Goal: Participate in discussion: Engage in conversation with other users on a specific topic

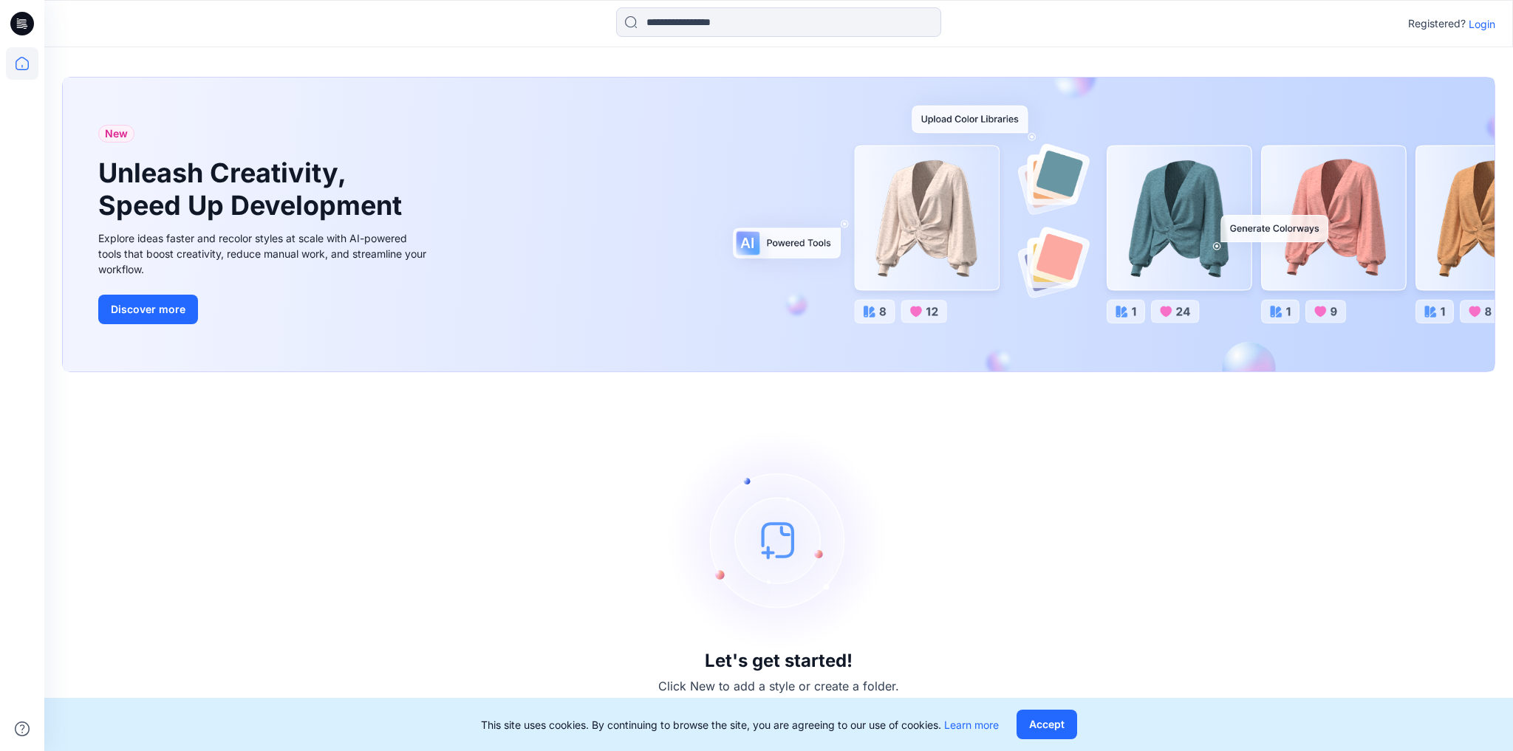
click at [1480, 20] on p "Login" at bounding box center [1481, 24] width 27 height 16
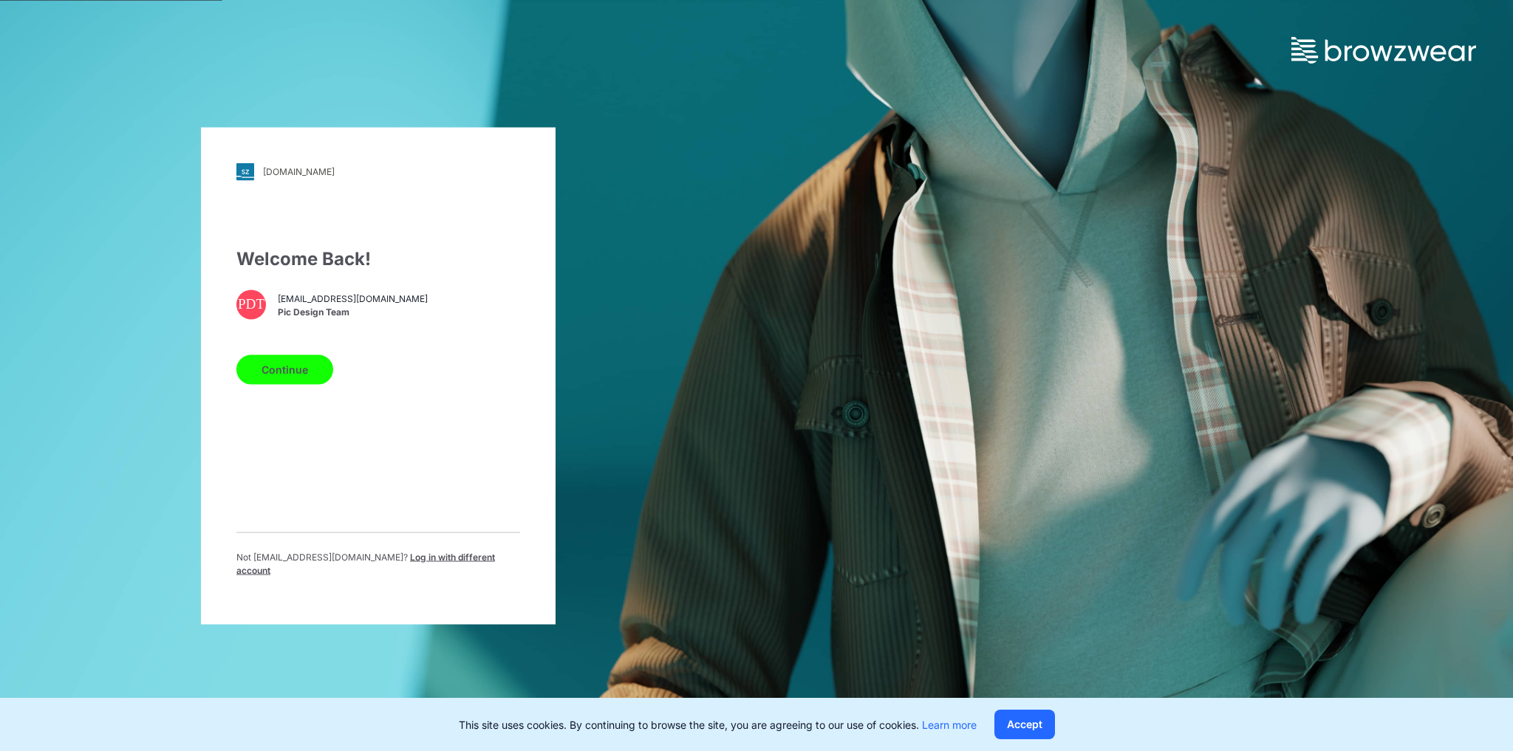
click at [292, 371] on button "Continue" at bounding box center [284, 370] width 97 height 30
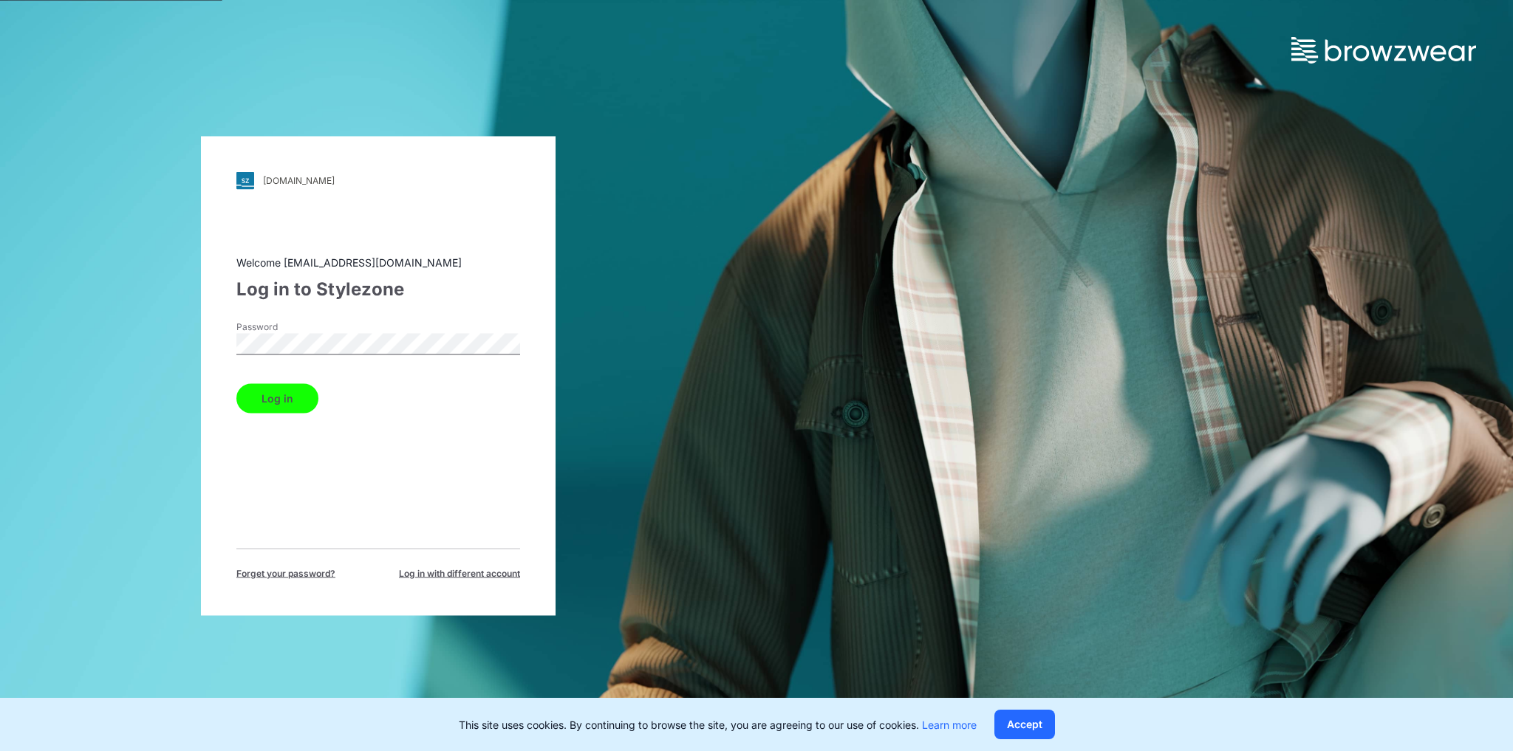
click at [255, 395] on button "Log in" at bounding box center [277, 398] width 82 height 30
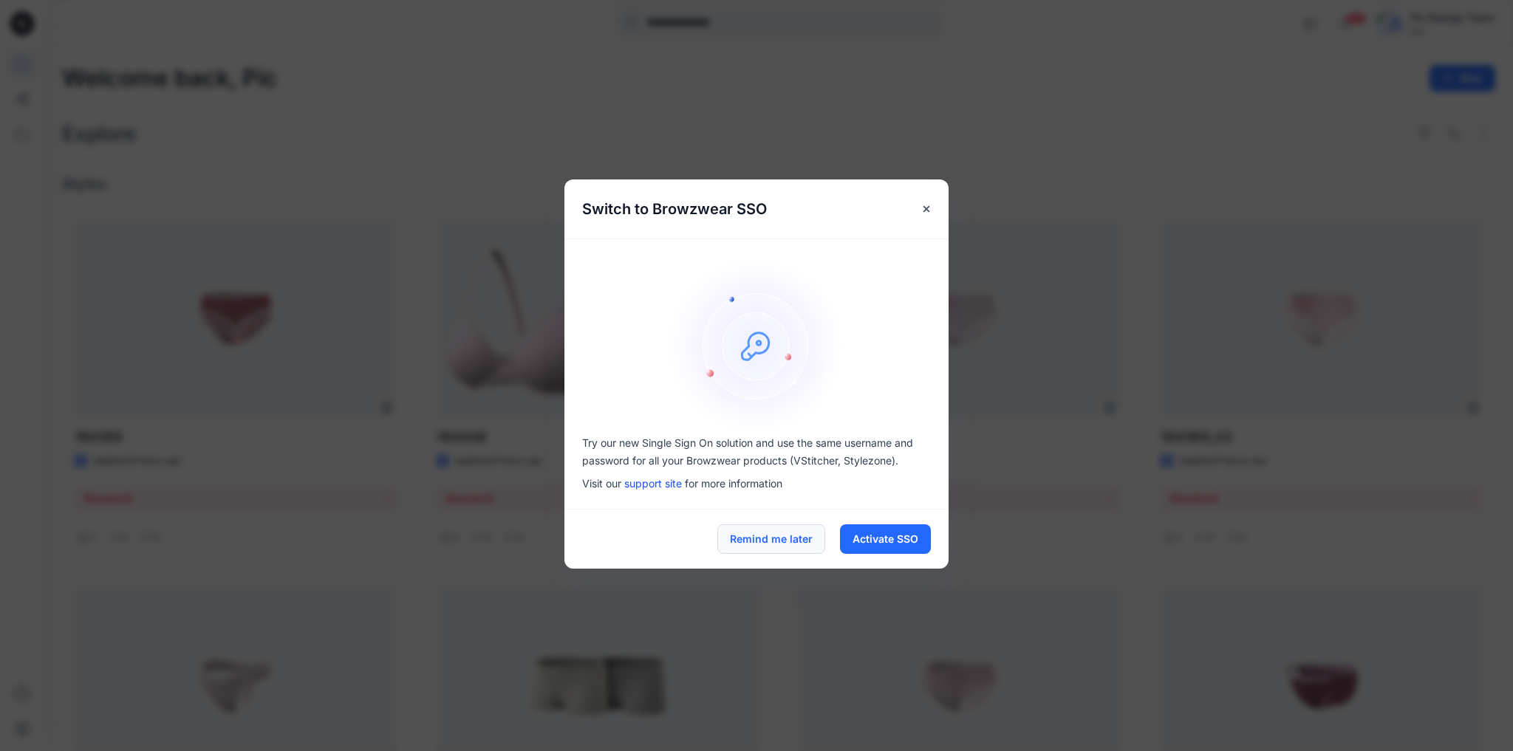
click at [749, 541] on button "Remind me later" at bounding box center [771, 539] width 108 height 30
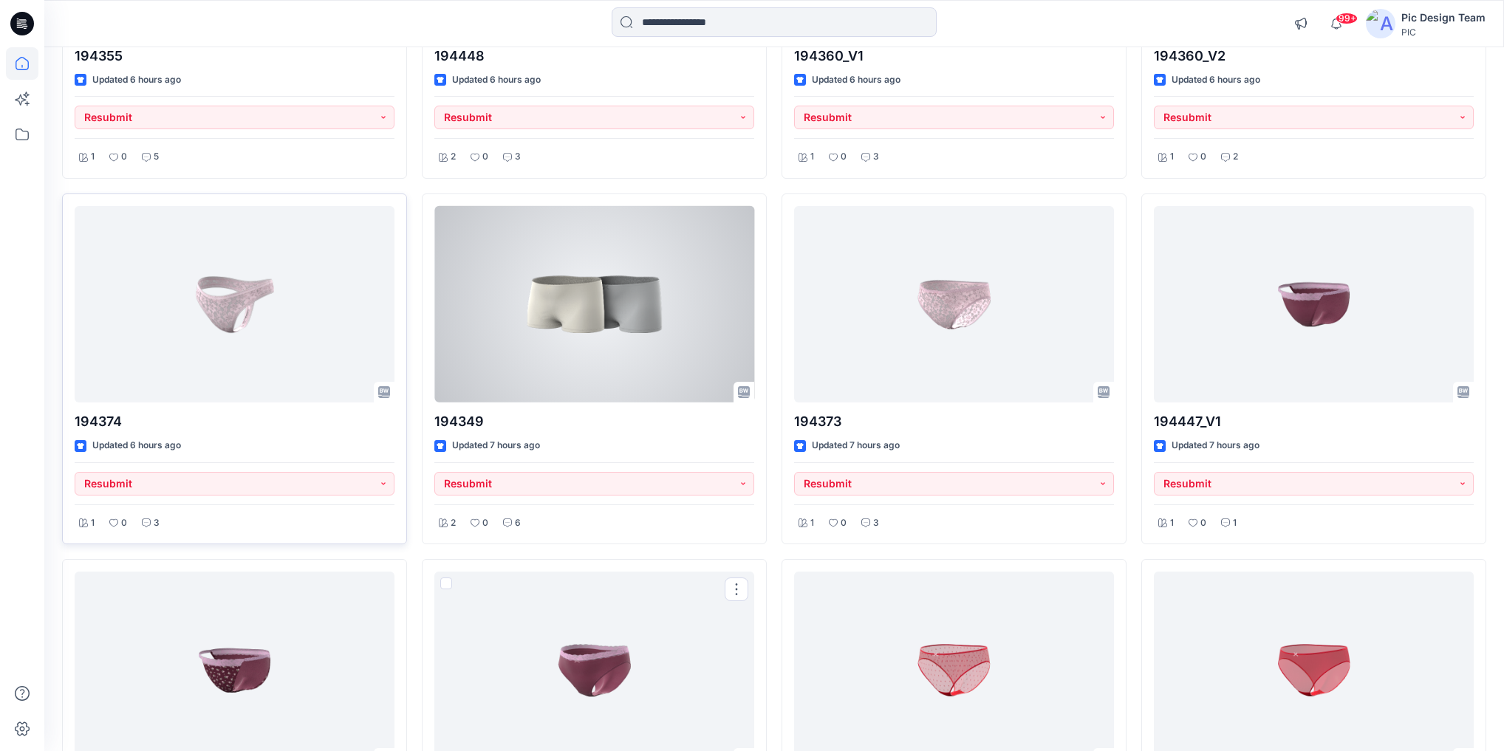
scroll to position [355, 0]
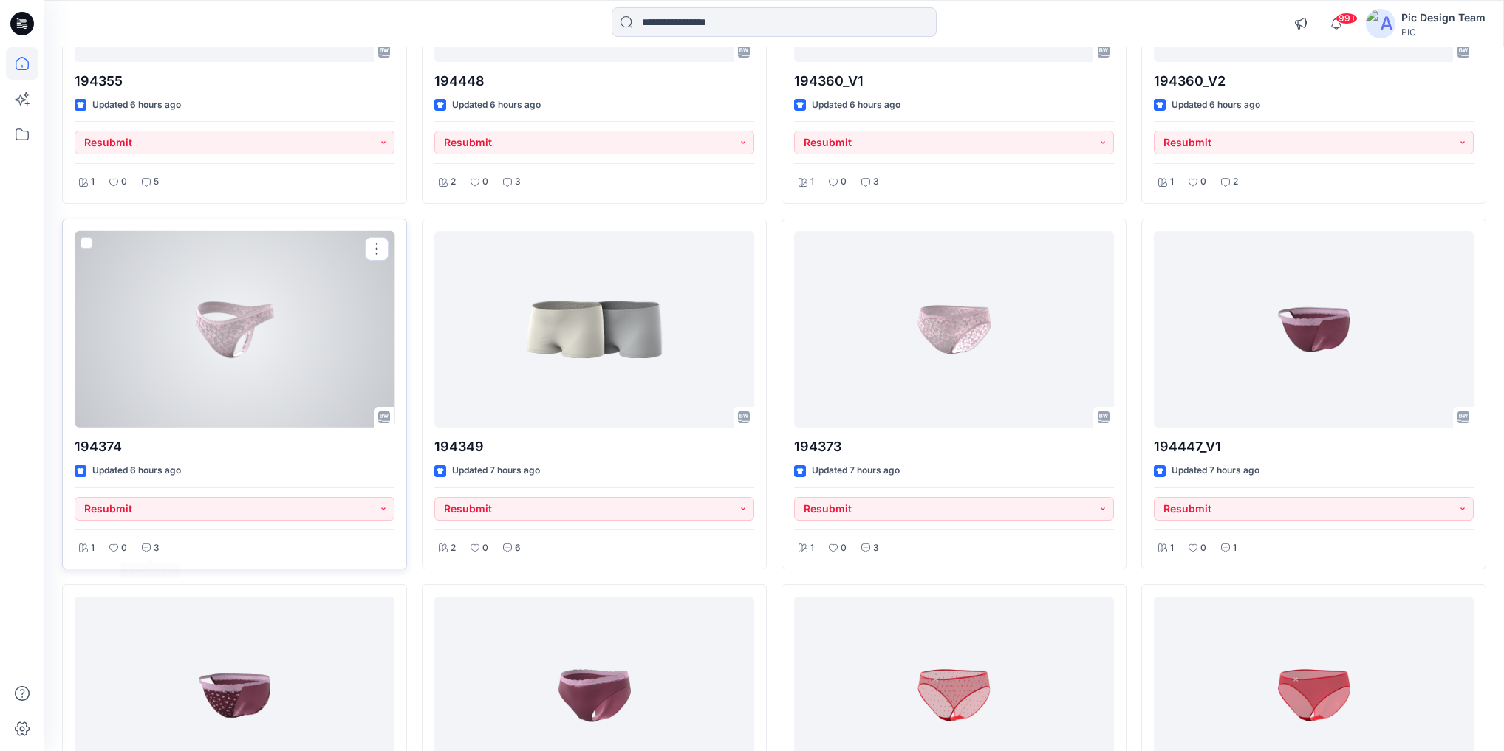
click at [141, 549] on div "3" at bounding box center [150, 548] width 27 height 18
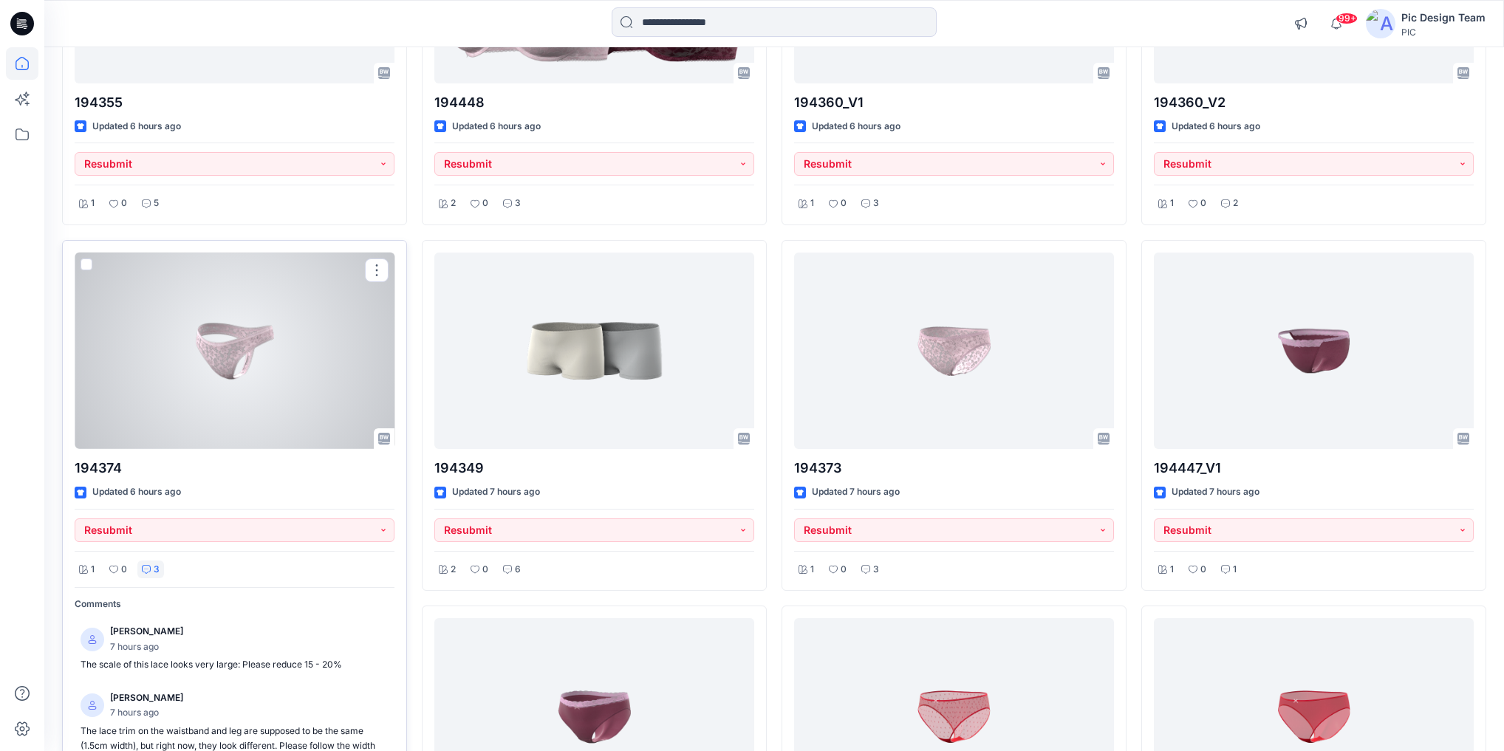
scroll to position [295, 0]
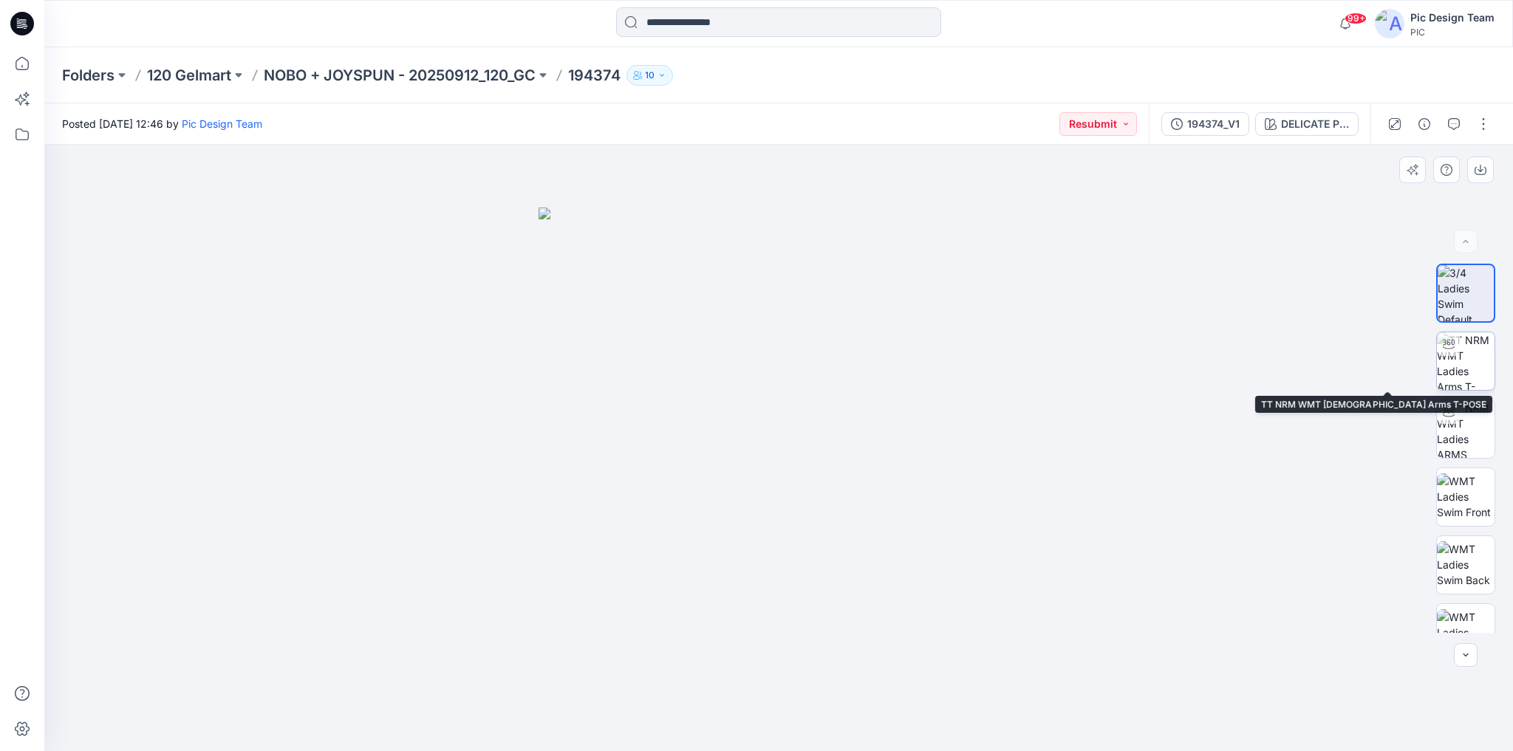
click at [1445, 353] on div at bounding box center [1449, 344] width 24 height 24
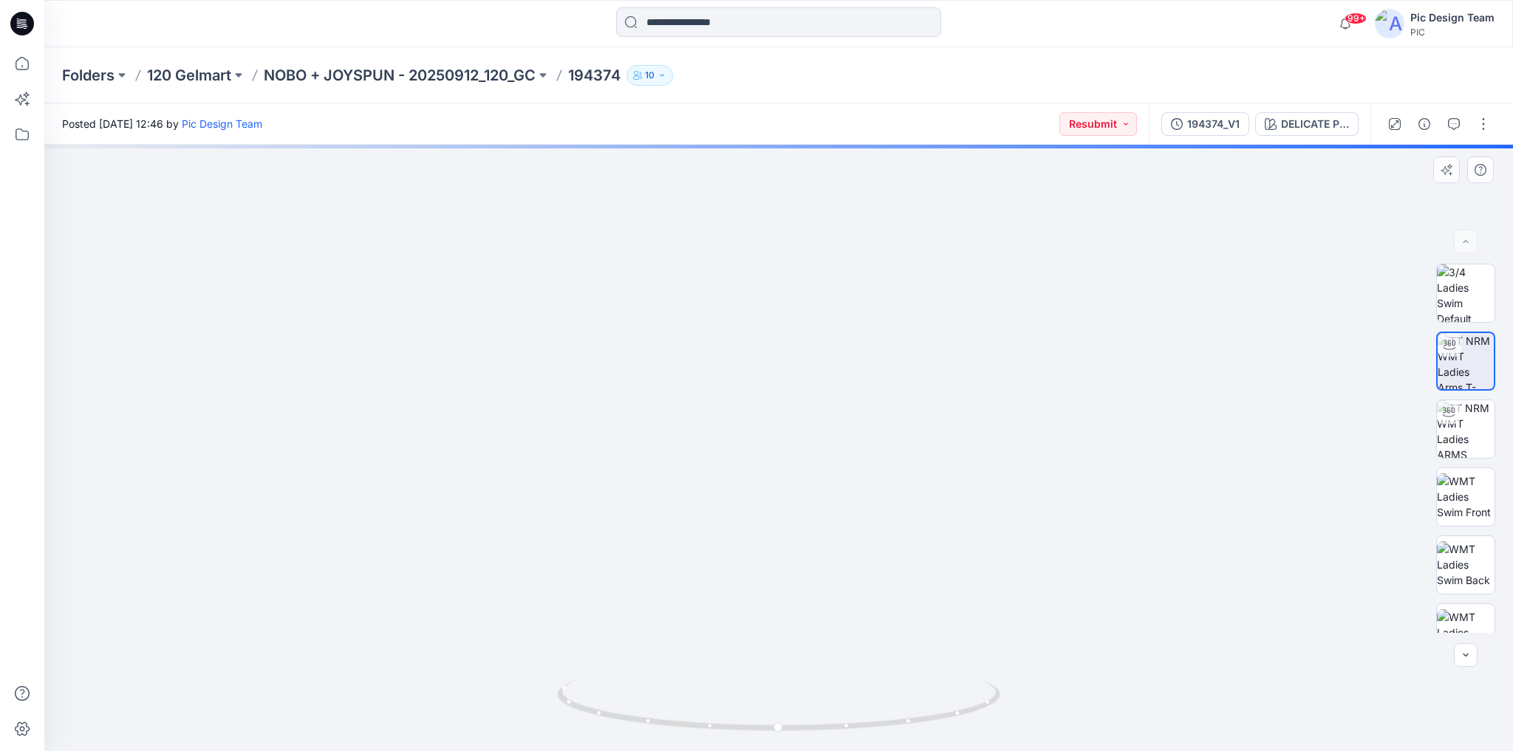
drag, startPoint x: 915, startPoint y: 622, endPoint x: 886, endPoint y: 450, distance: 174.5
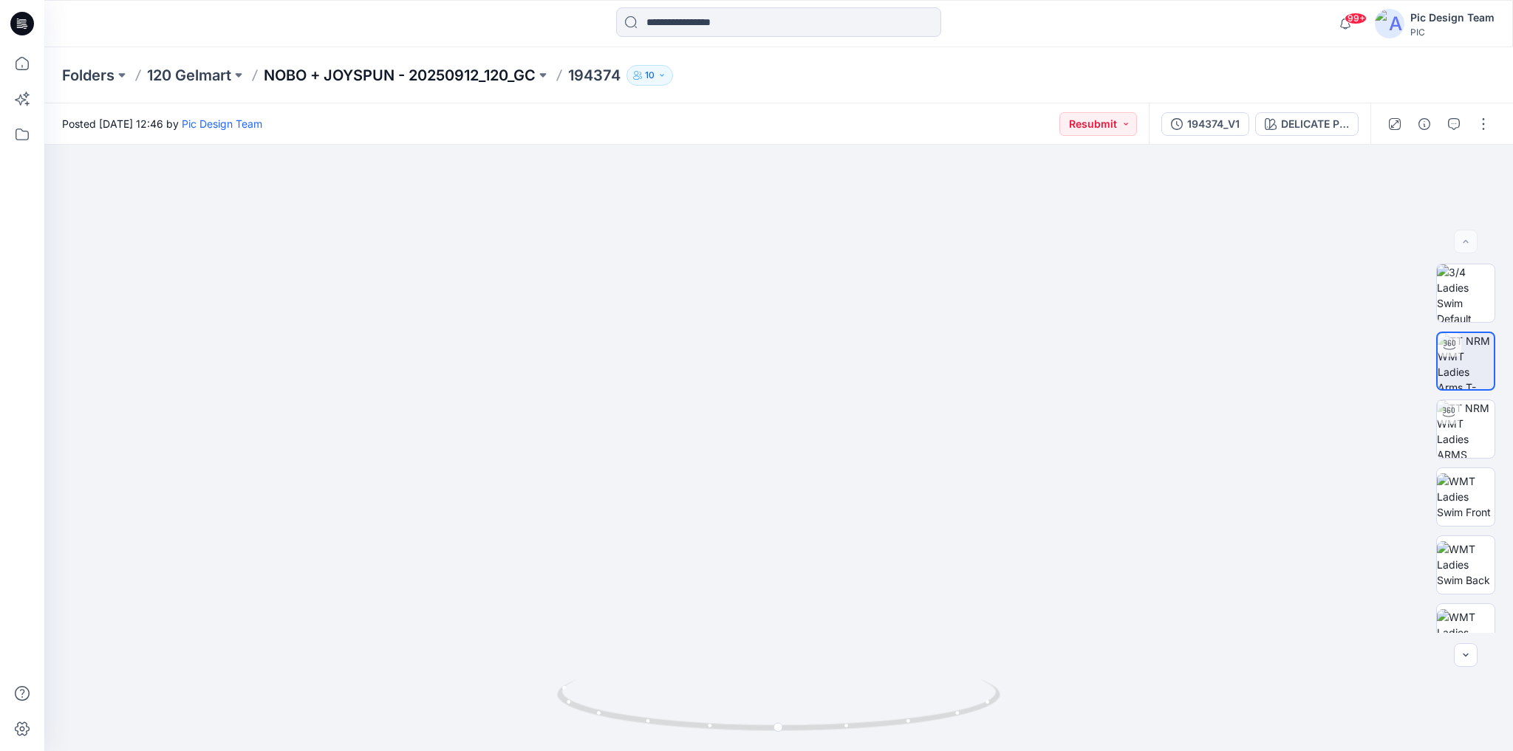
click at [484, 75] on p "NOBO + JOYSPUN - 20250912_120_GC" at bounding box center [400, 75] width 272 height 21
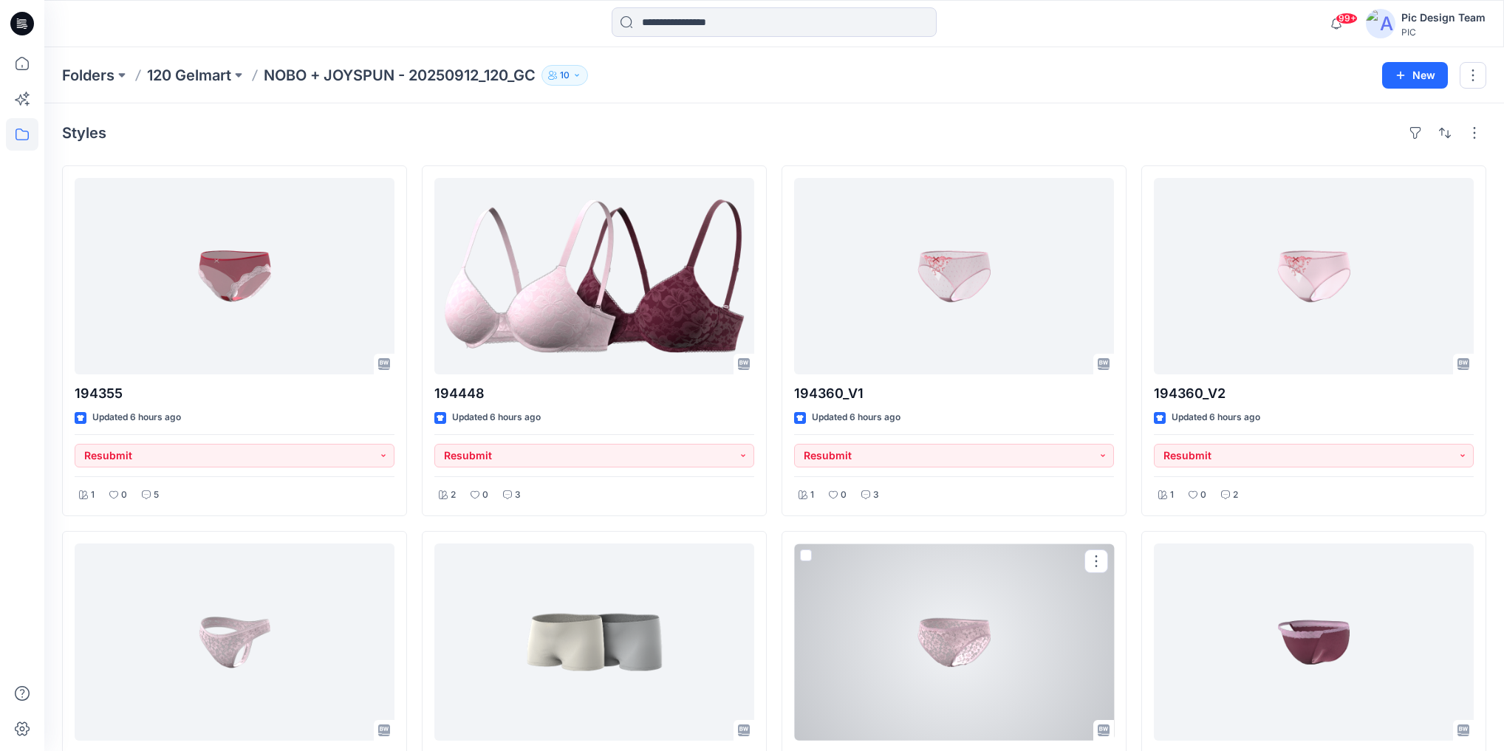
click at [922, 629] on div at bounding box center [954, 642] width 320 height 196
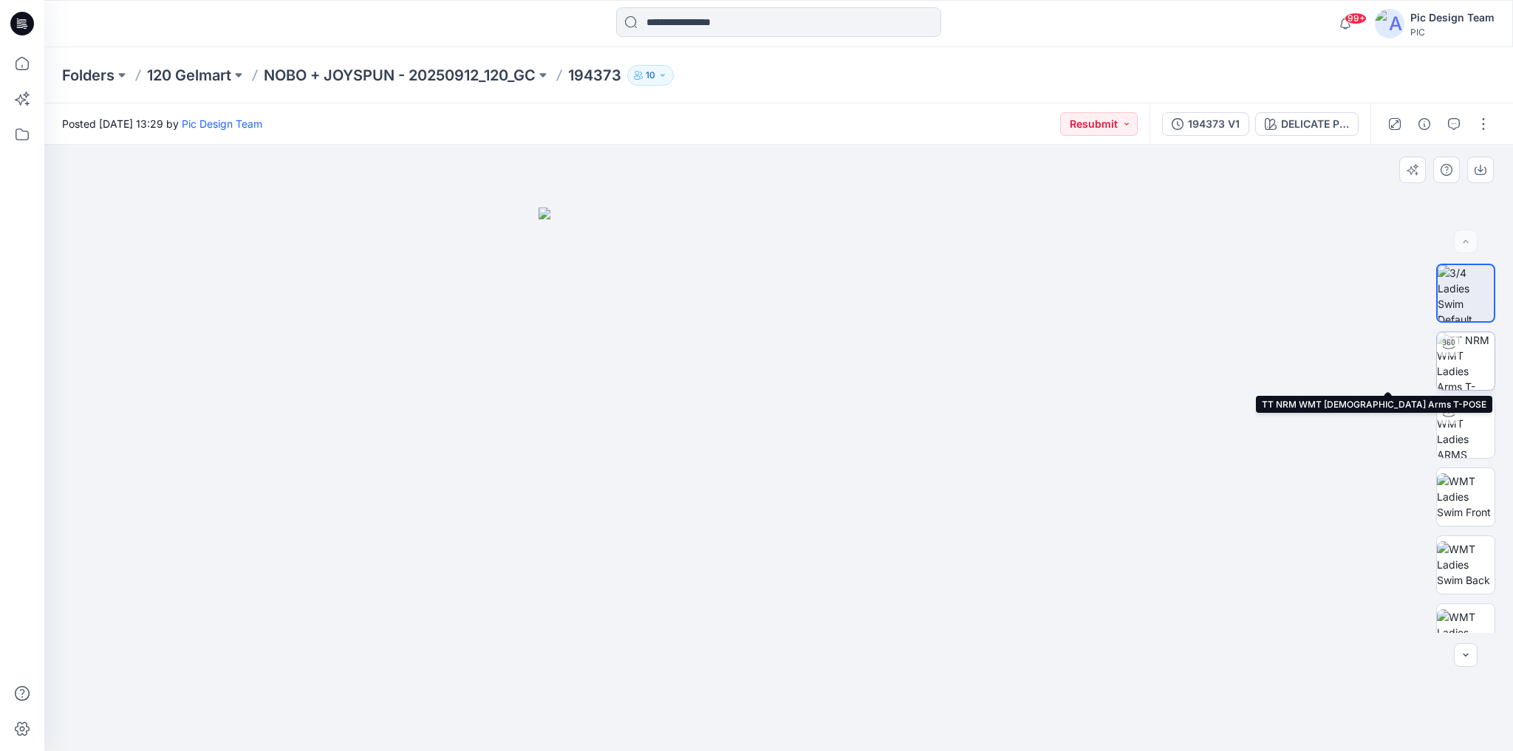
click at [1465, 360] on img at bounding box center [1466, 361] width 58 height 58
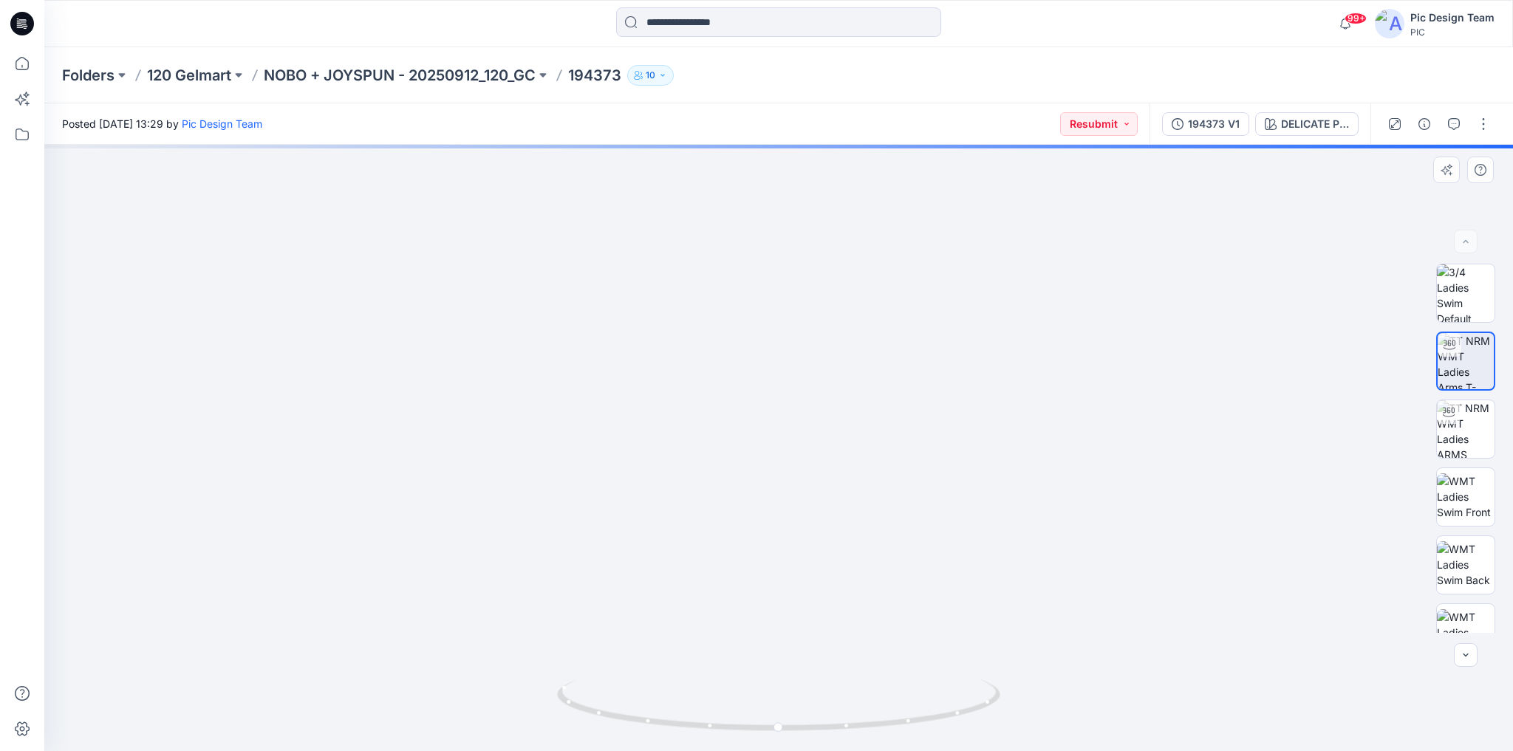
drag, startPoint x: 783, startPoint y: 609, endPoint x: 786, endPoint y: 449, distance: 160.3
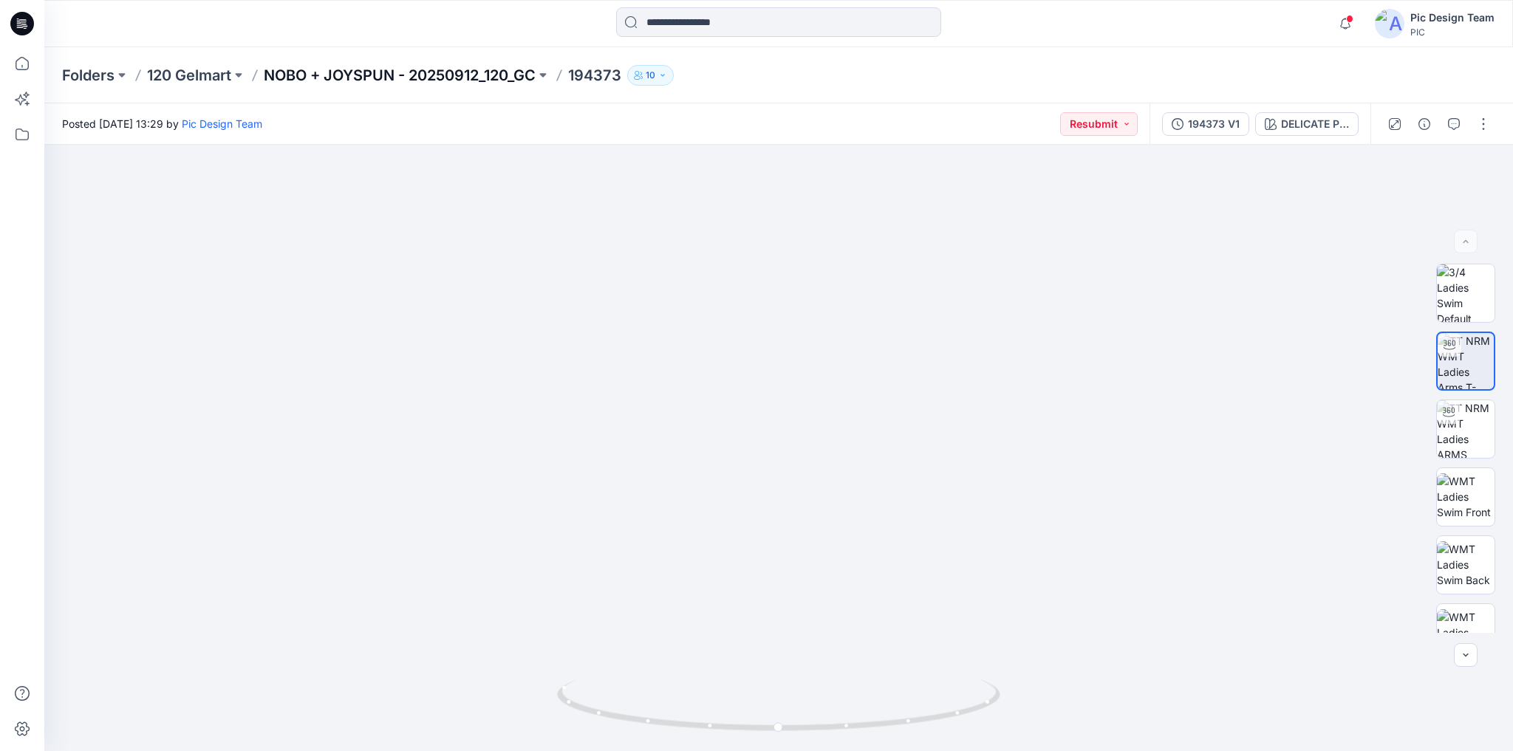
click at [464, 69] on p "NOBO + JOYSPUN - 20250912_120_GC" at bounding box center [400, 75] width 272 height 21
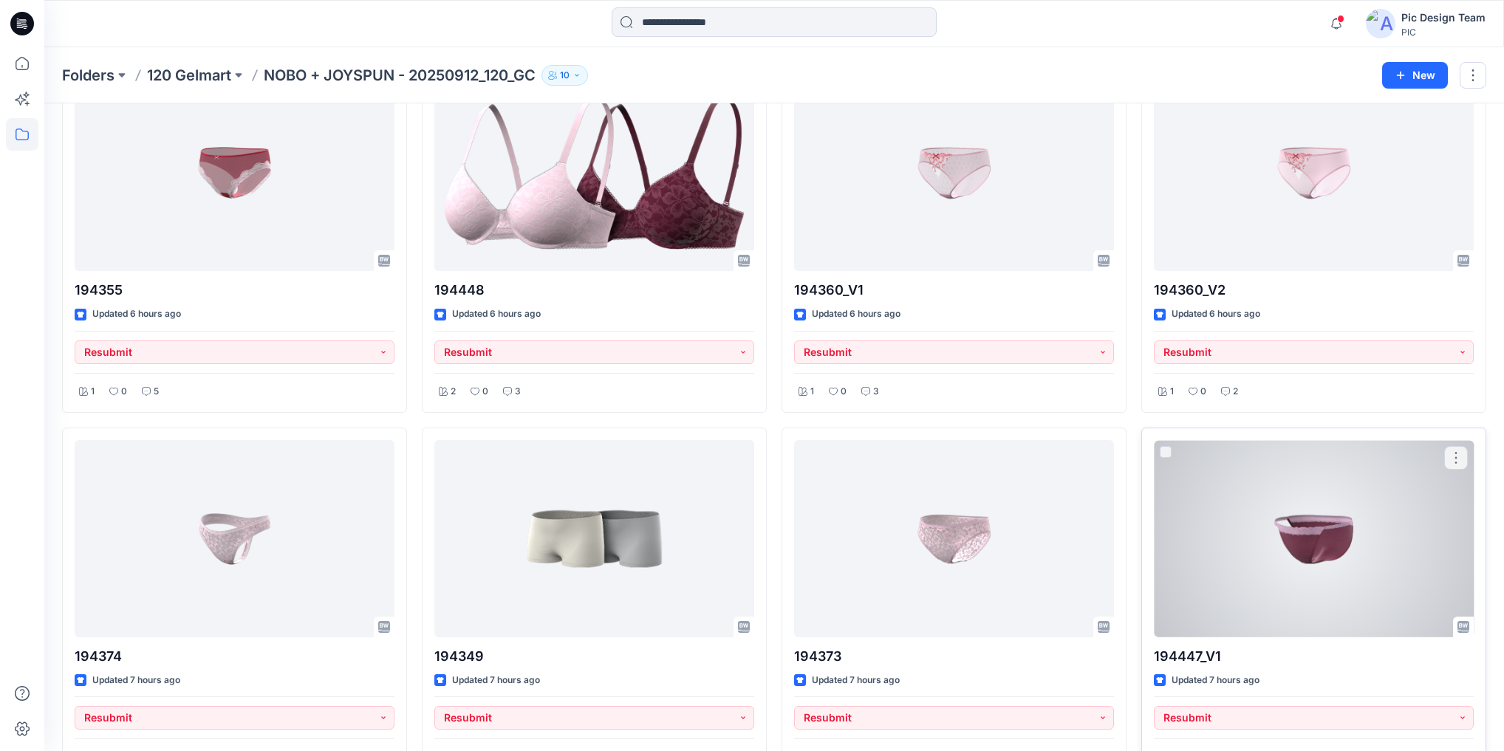
scroll to position [236, 0]
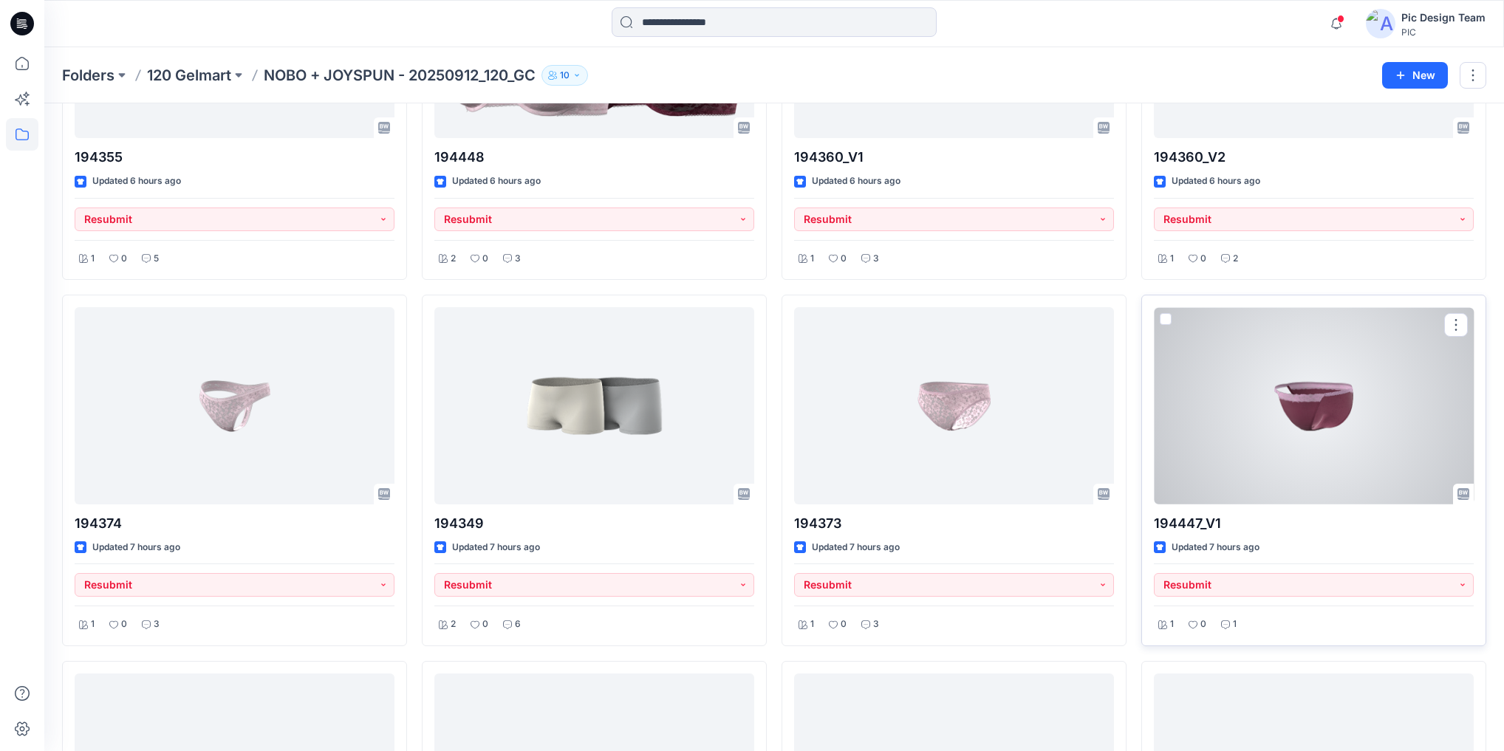
click at [1249, 419] on div at bounding box center [1314, 405] width 320 height 196
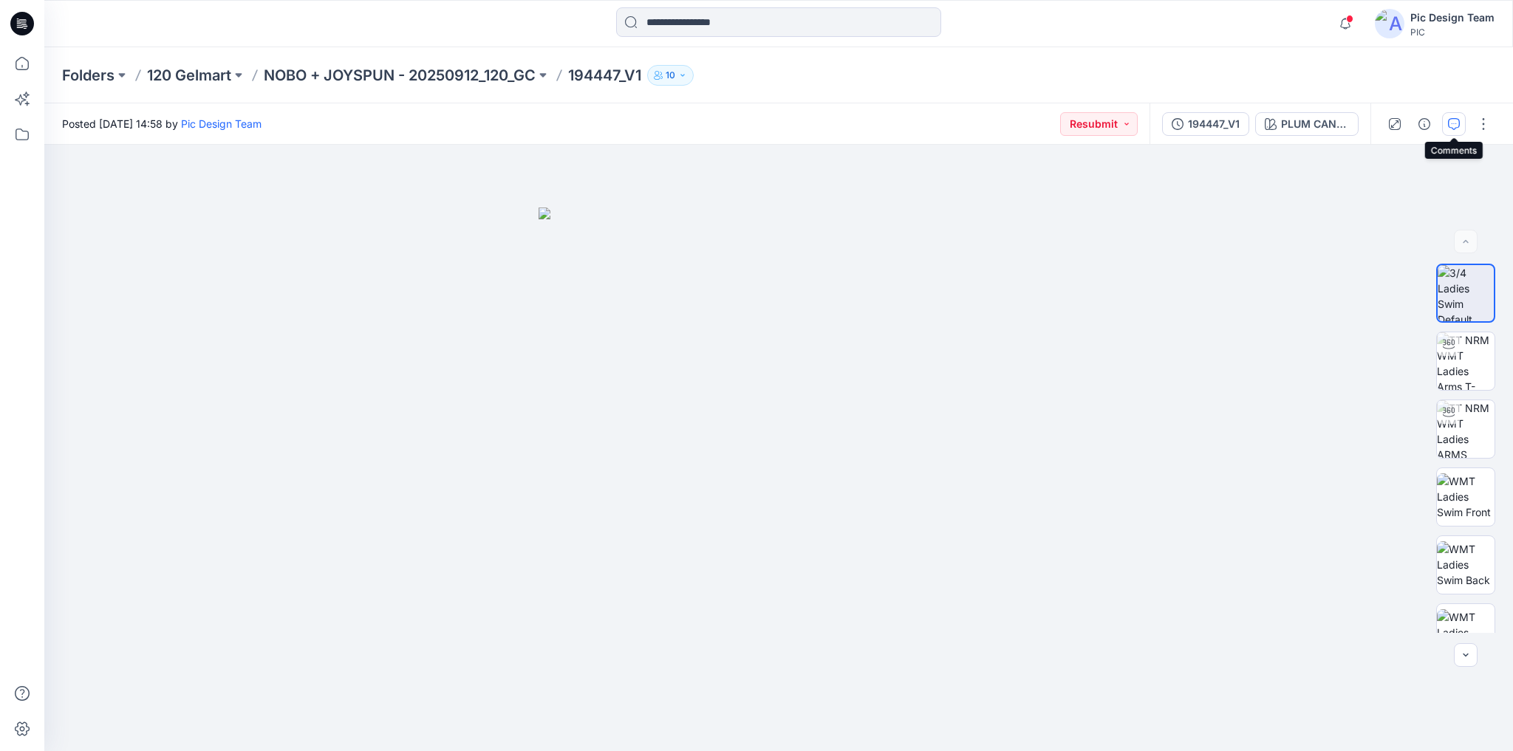
click at [1452, 132] on button "button" at bounding box center [1454, 124] width 24 height 24
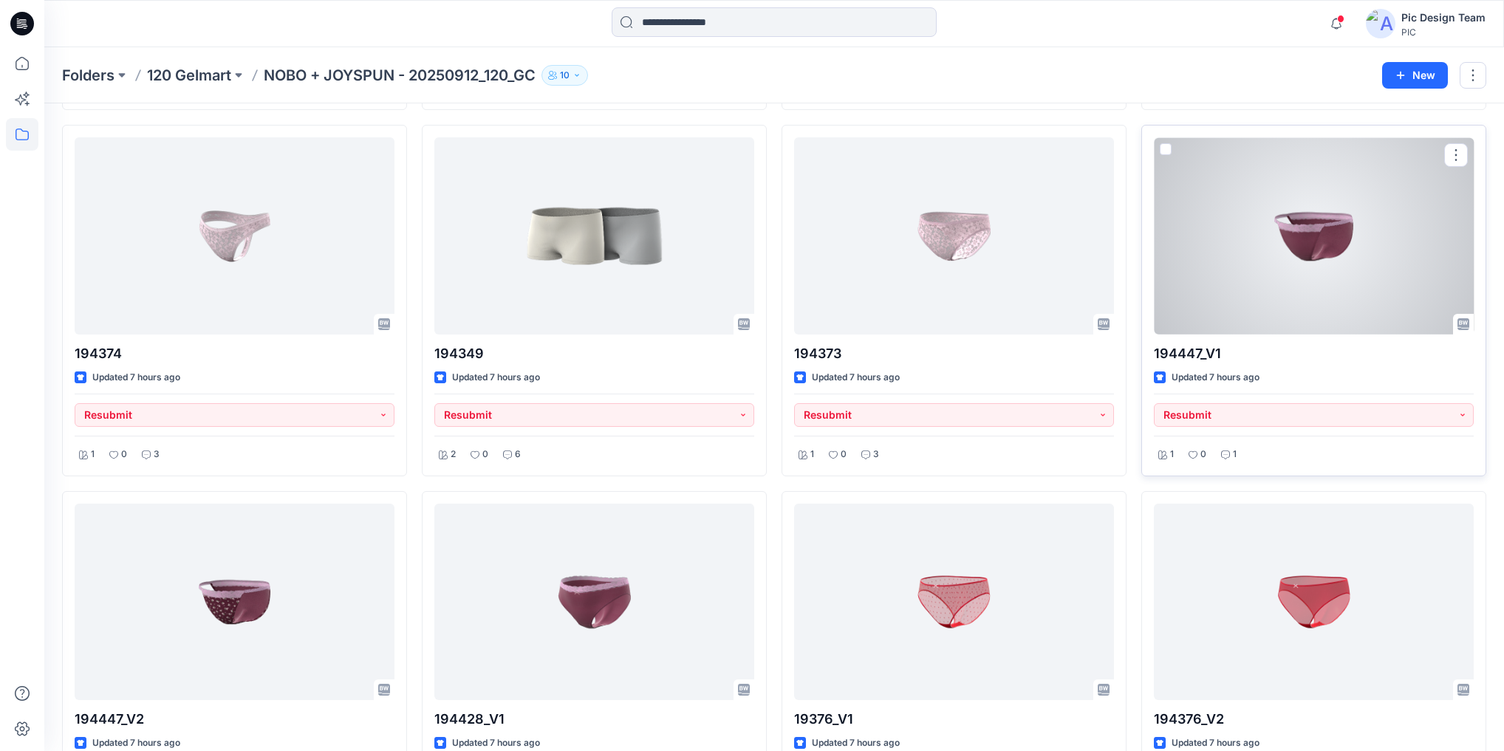
scroll to position [473, 0]
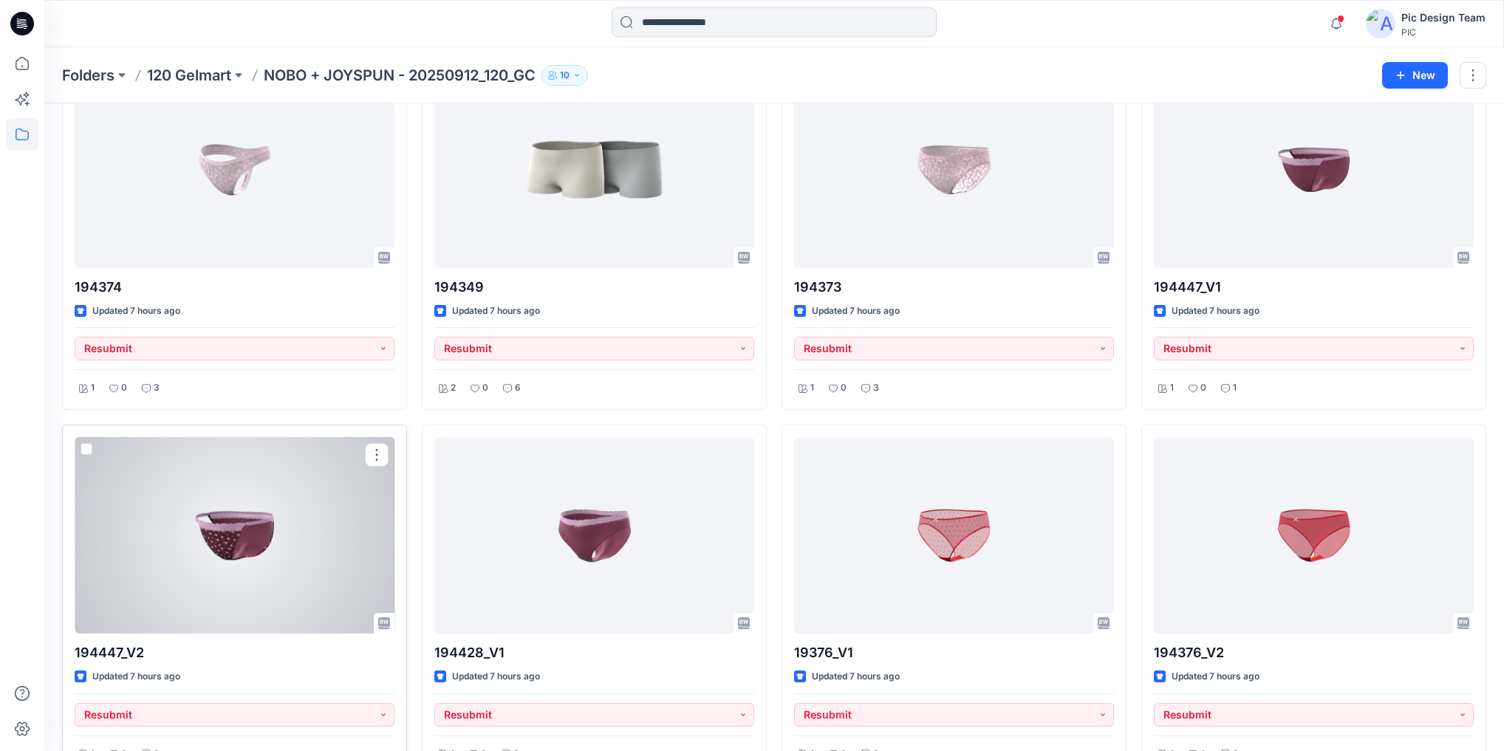
click at [218, 541] on div at bounding box center [235, 535] width 320 height 196
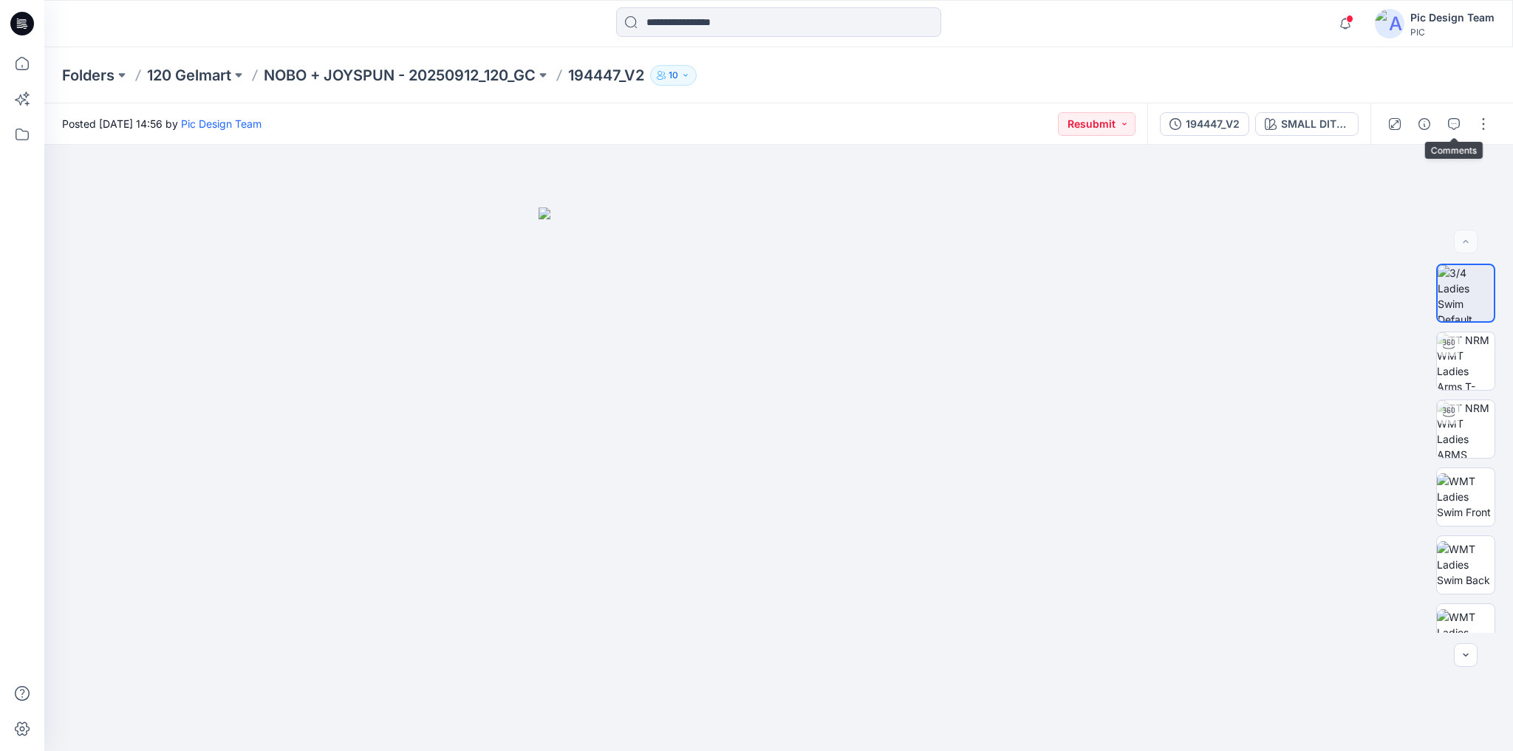
click at [1469, 127] on div at bounding box center [1438, 123] width 137 height 41
click at [1459, 127] on button "button" at bounding box center [1454, 124] width 24 height 24
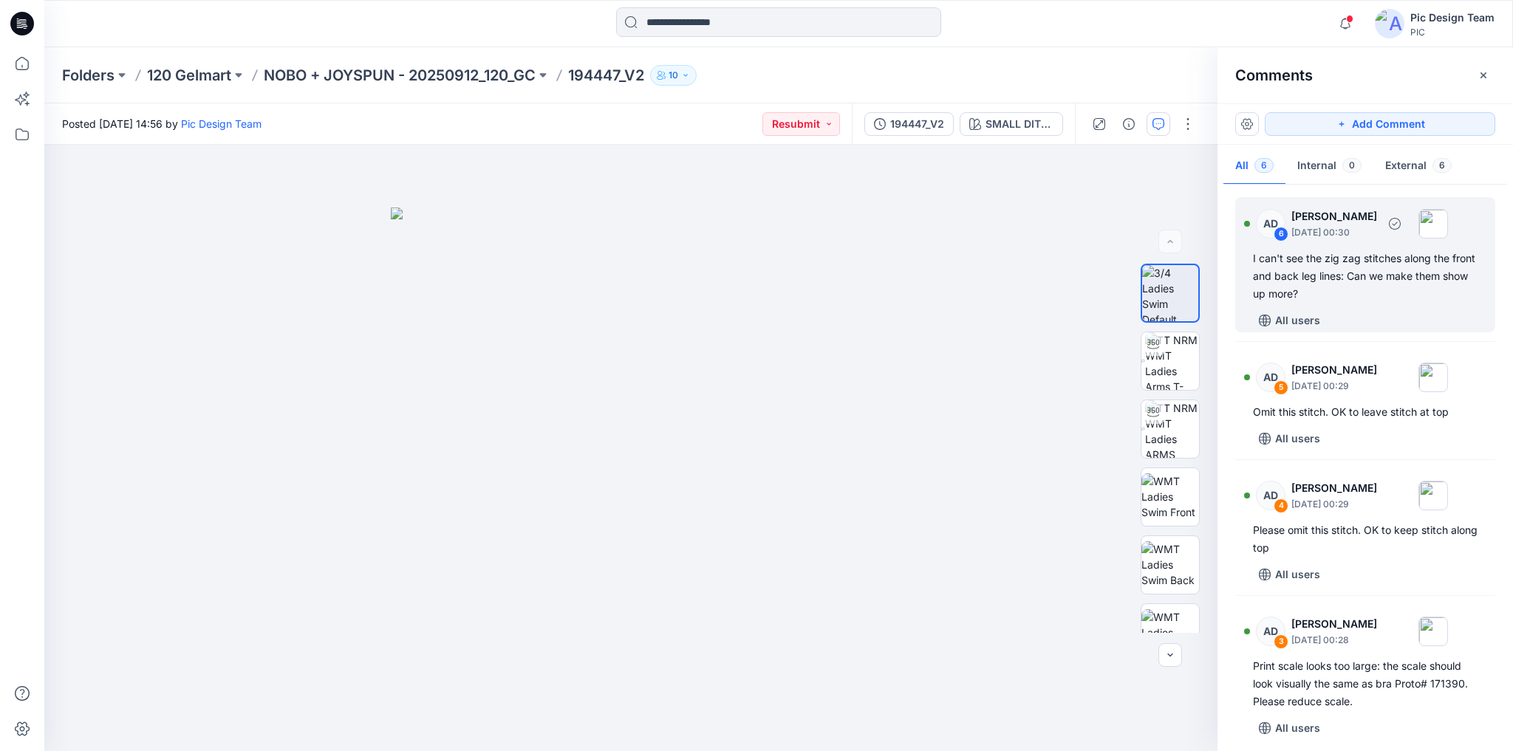
click at [1372, 284] on div "I can't see the zig zag stitches along the front and back leg lines: Can we mak…" at bounding box center [1365, 276] width 225 height 53
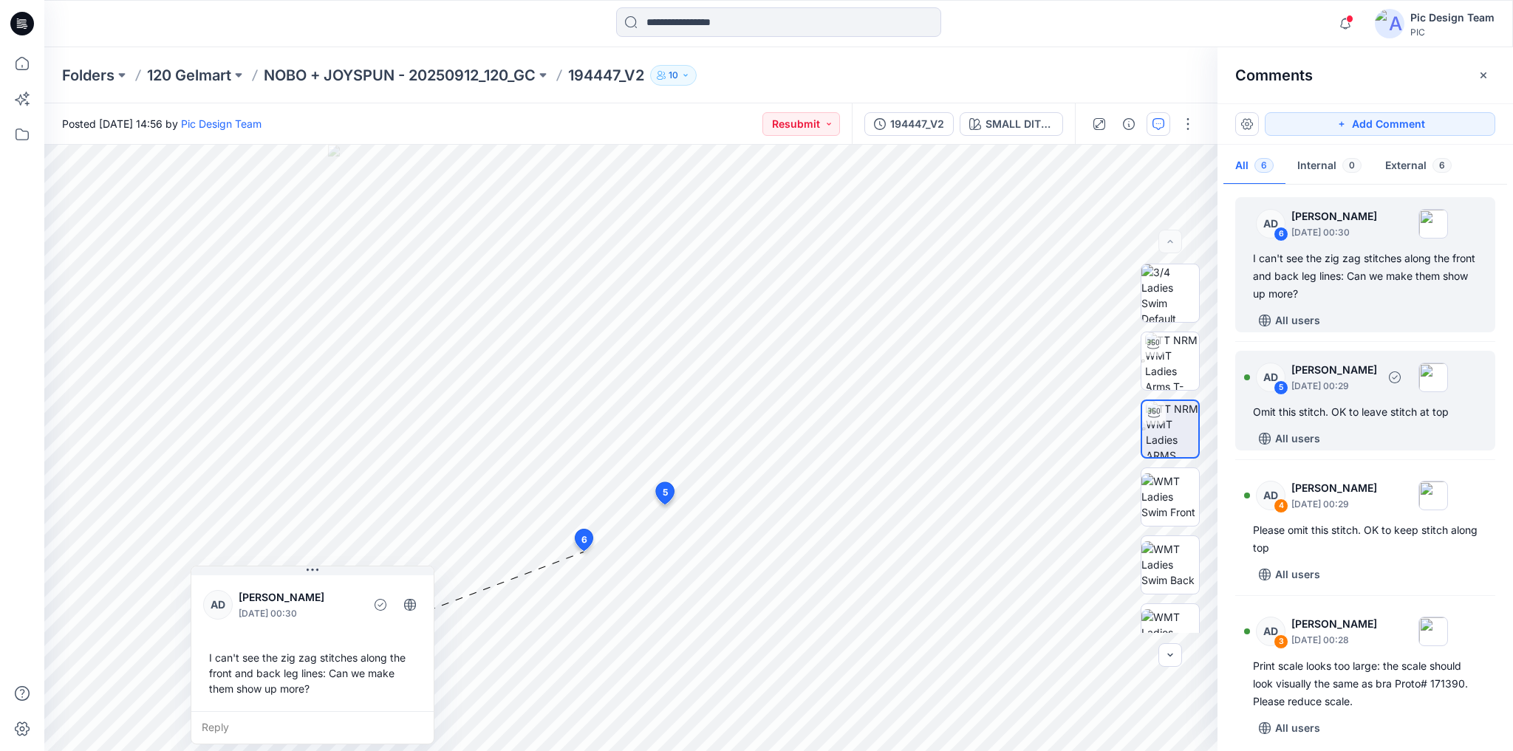
click at [1379, 427] on div "All users" at bounding box center [1374, 439] width 242 height 24
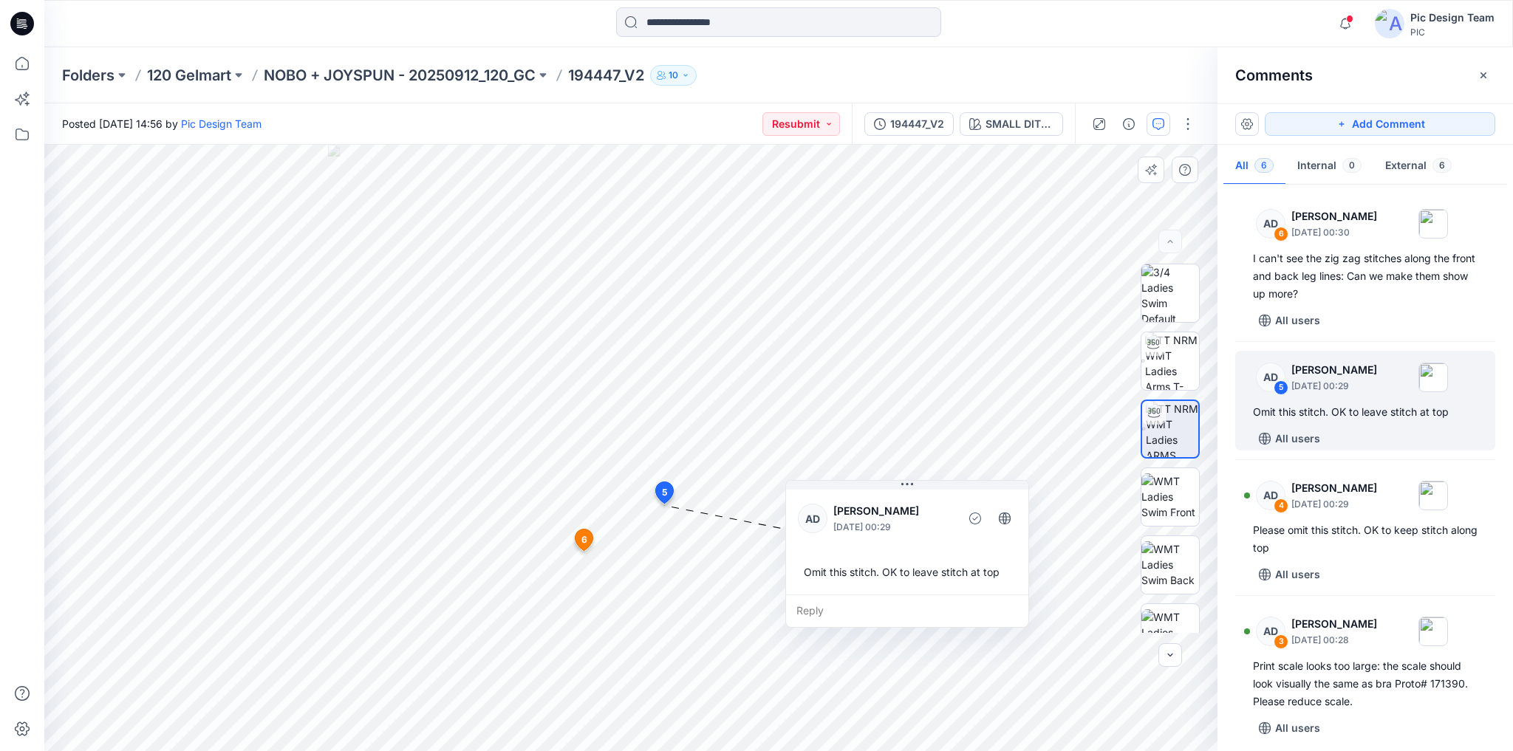
drag, startPoint x: 773, startPoint y: 536, endPoint x: 914, endPoint y: 513, distance: 143.8
click at [914, 508] on p "[PERSON_NAME]" at bounding box center [893, 511] width 120 height 18
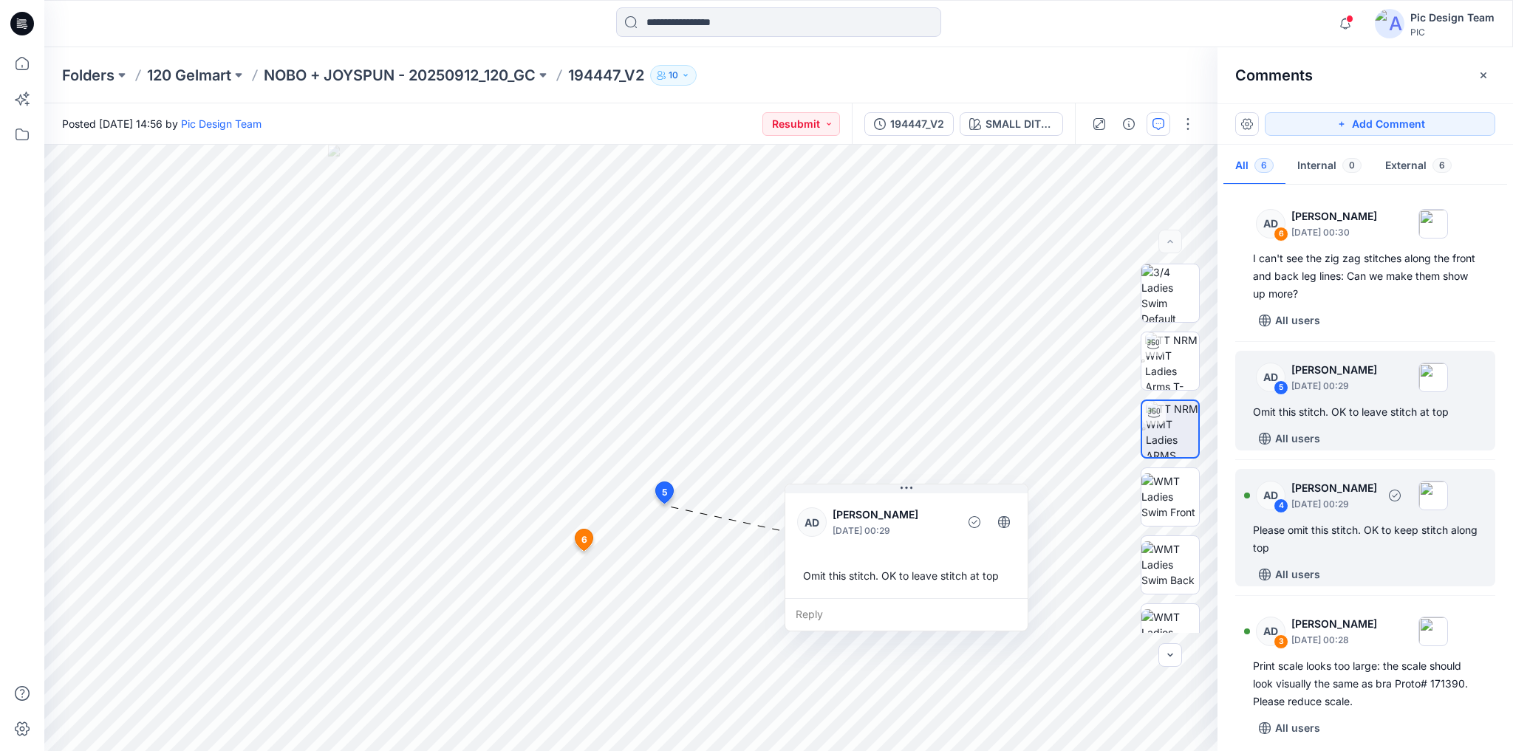
click at [1410, 535] on div "Please omit this stitch. OK to keep stitch along top" at bounding box center [1365, 538] width 225 height 35
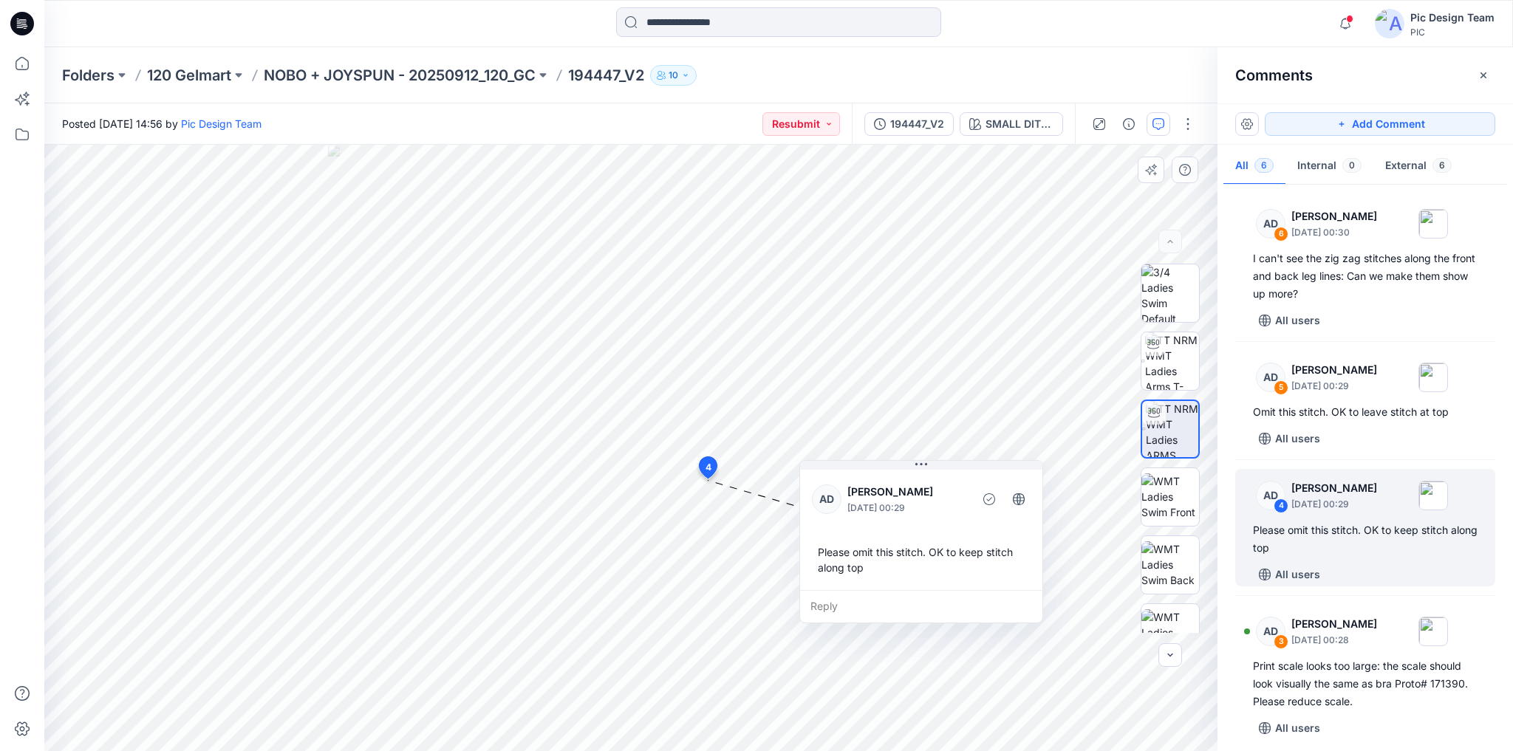
drag, startPoint x: 805, startPoint y: 542, endPoint x: 919, endPoint y: 515, distance: 117.0
click at [919, 516] on p "[DATE] 00:29" at bounding box center [907, 508] width 120 height 15
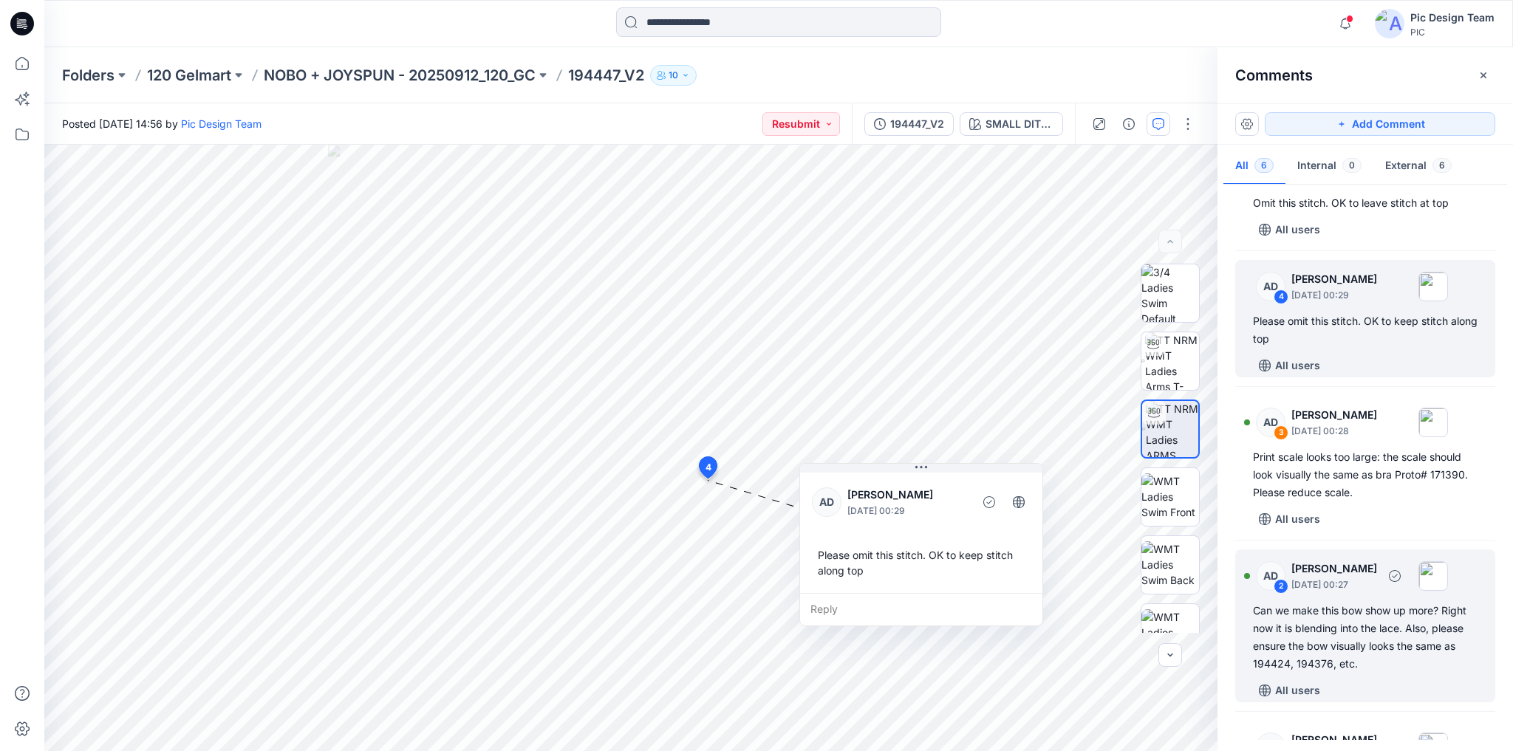
scroll to position [236, 0]
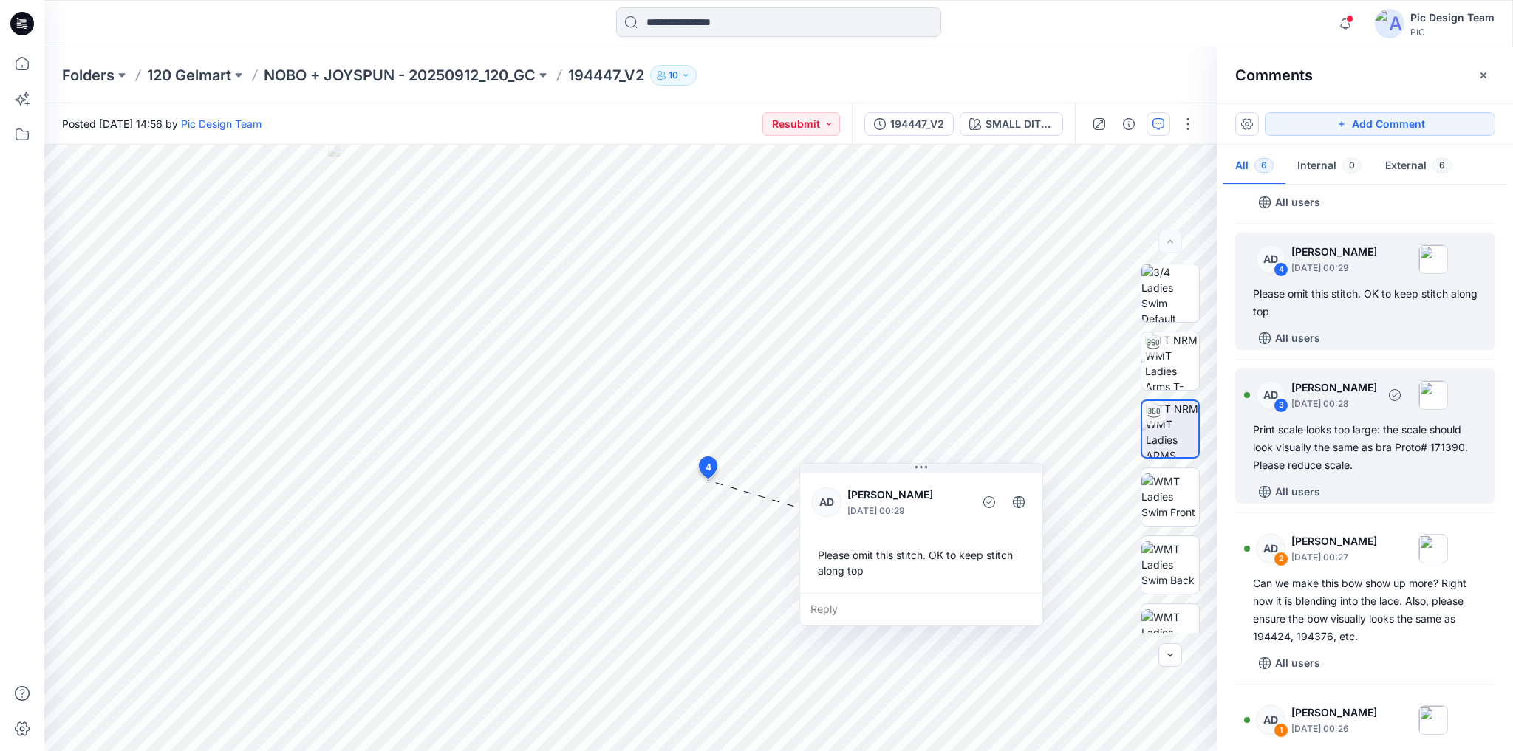
click at [1344, 475] on div "AD 3 [PERSON_NAME] [DATE] 00:28 Print scale looks too large: the scale should l…" at bounding box center [1365, 436] width 260 height 135
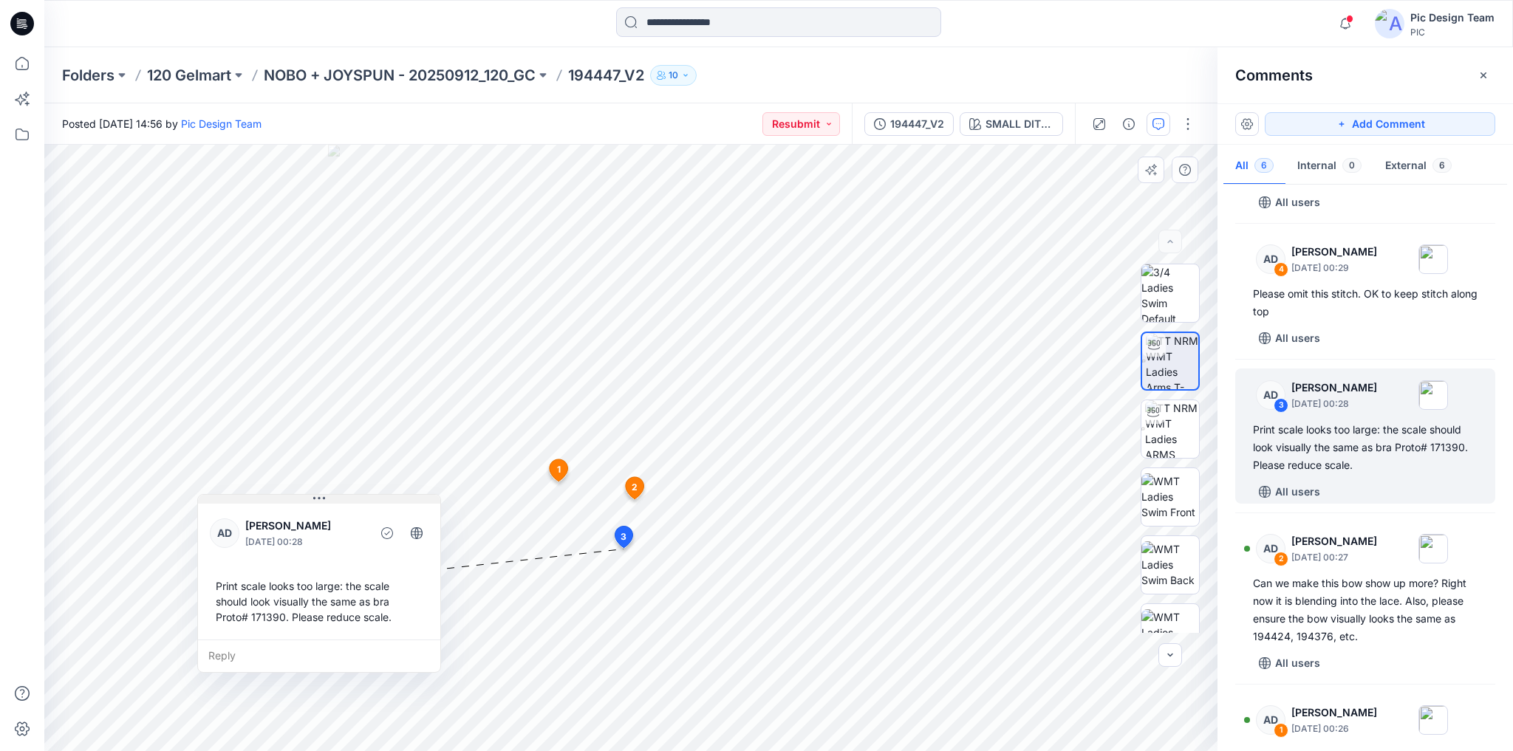
drag, startPoint x: 336, startPoint y: 507, endPoint x: 320, endPoint y: 502, distance: 16.8
click at [320, 502] on icon at bounding box center [319, 499] width 12 height 12
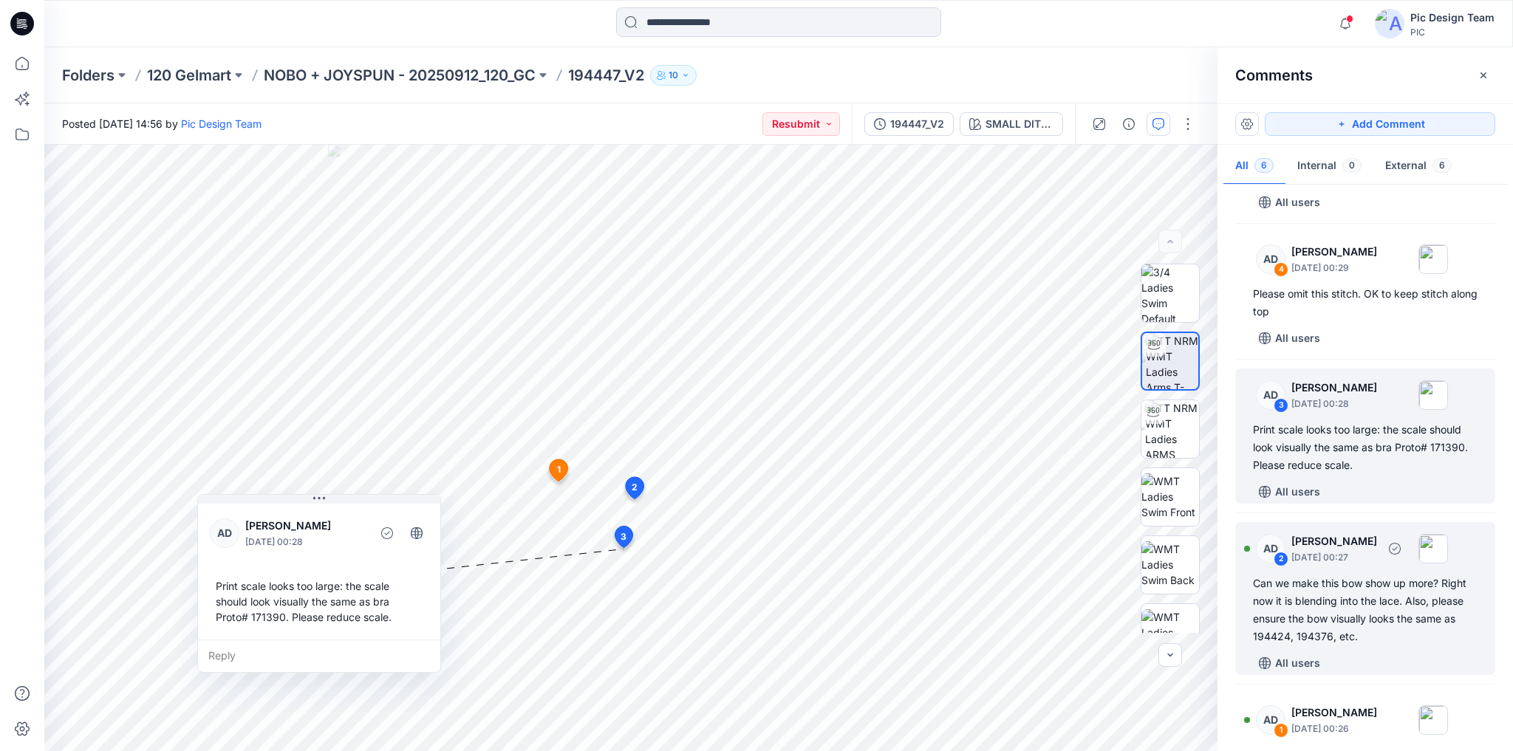
click at [1381, 595] on div "Can we make this bow show up more? Right now it is blending into the lace. Also…" at bounding box center [1365, 610] width 225 height 71
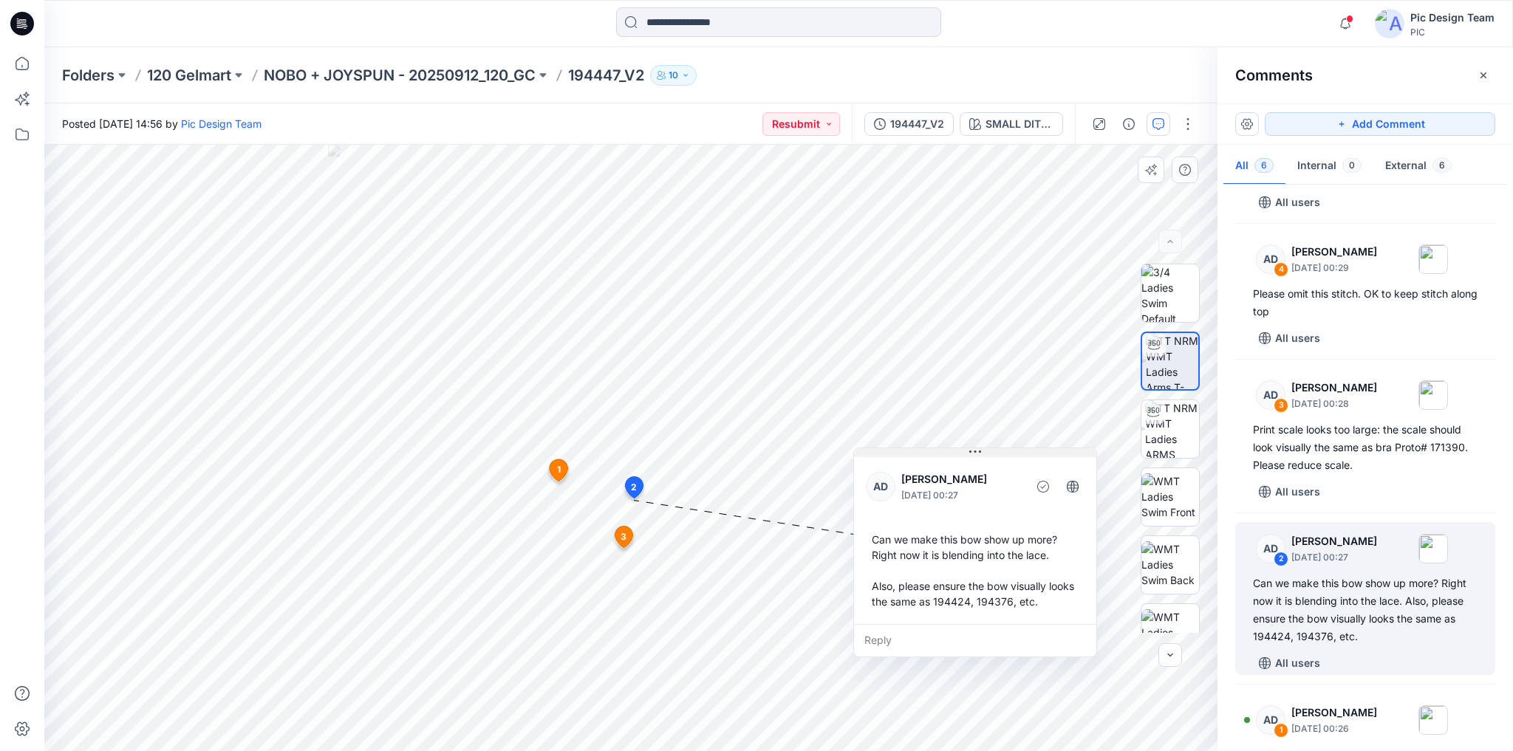
drag, startPoint x: 765, startPoint y: 513, endPoint x: 1004, endPoint y: 456, distance: 245.4
click at [1004, 456] on button at bounding box center [975, 452] width 242 height 9
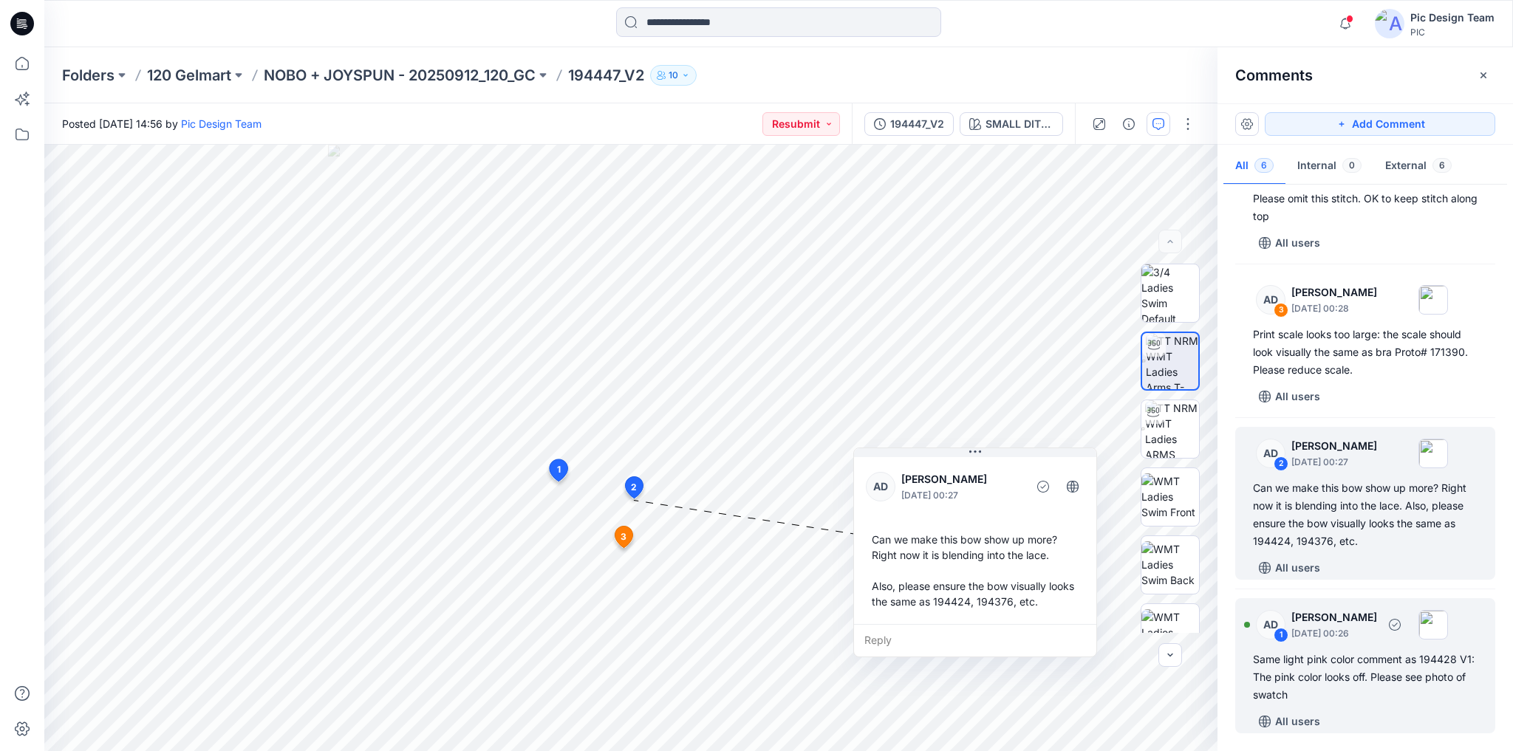
scroll to position [333, 0]
click at [1385, 663] on div "Same light pink color comment as 194428 V1: The pink color looks off. Please se…" at bounding box center [1365, 675] width 225 height 53
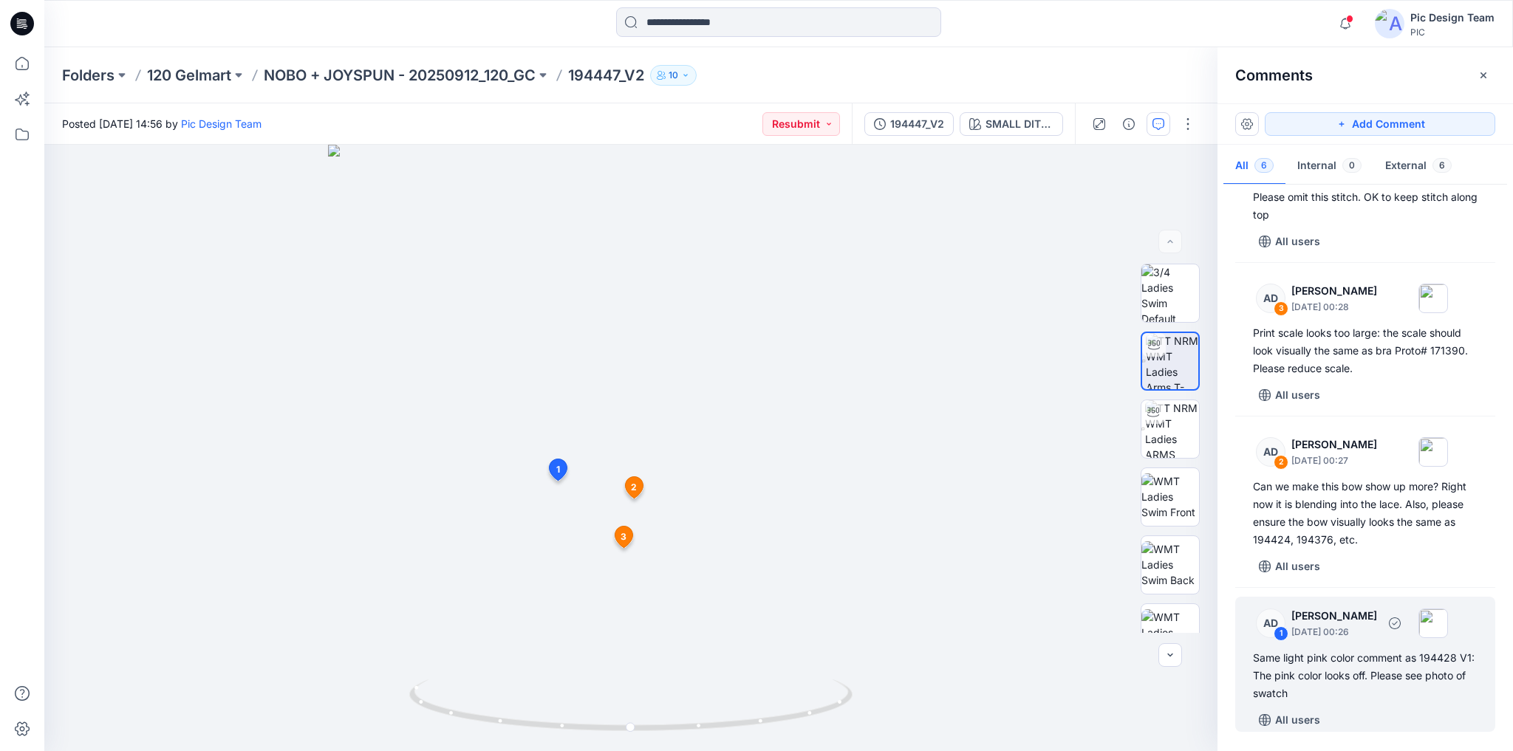
click at [1324, 676] on div "Same light pink color comment as 194428 V1: The pink color looks off. Please se…" at bounding box center [1365, 675] width 225 height 53
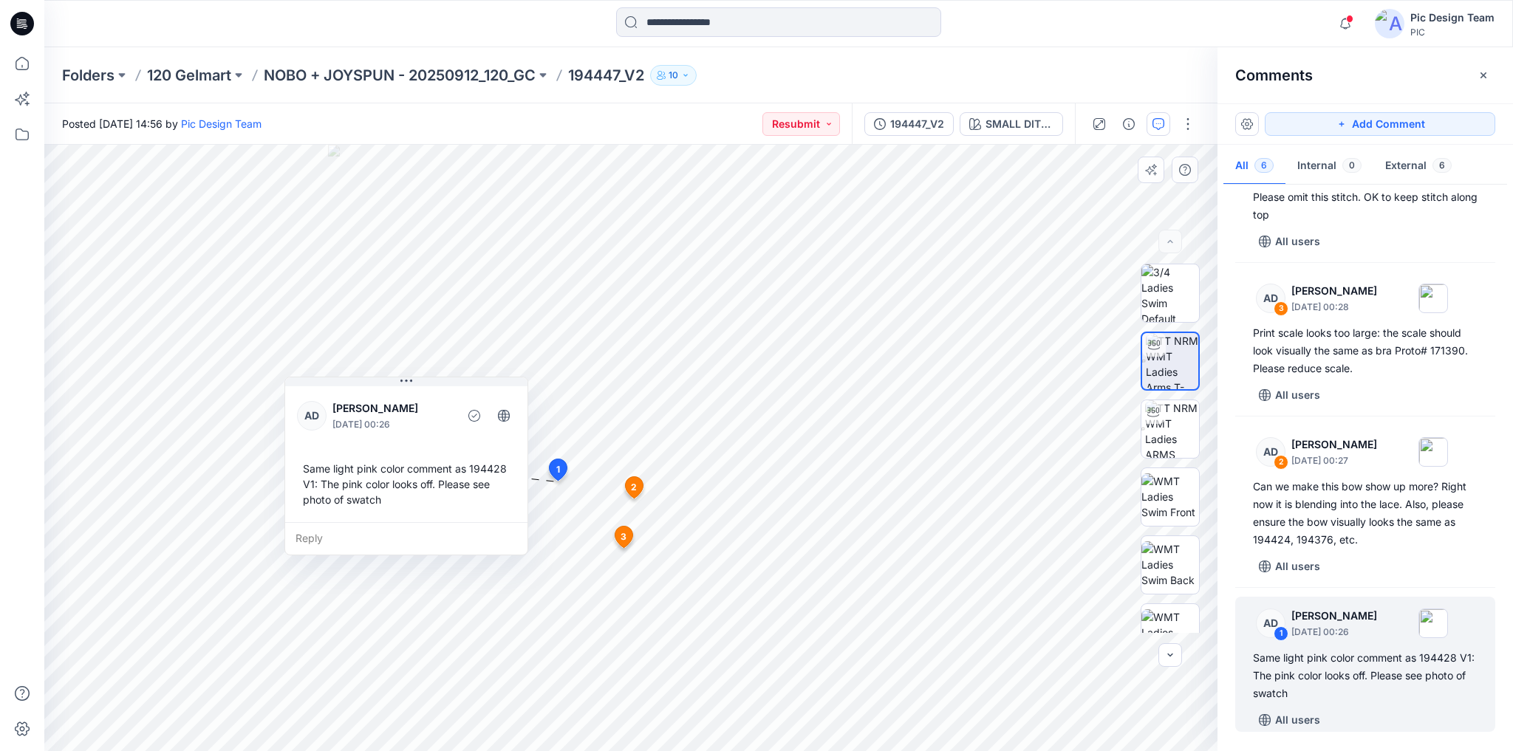
drag, startPoint x: 352, startPoint y: 285, endPoint x: 437, endPoint y: 386, distance: 132.6
click at [437, 386] on div "AD [PERSON_NAME] [DATE] 00:26 Same light pink color comment as 194428 V1: The p…" at bounding box center [406, 452] width 242 height 139
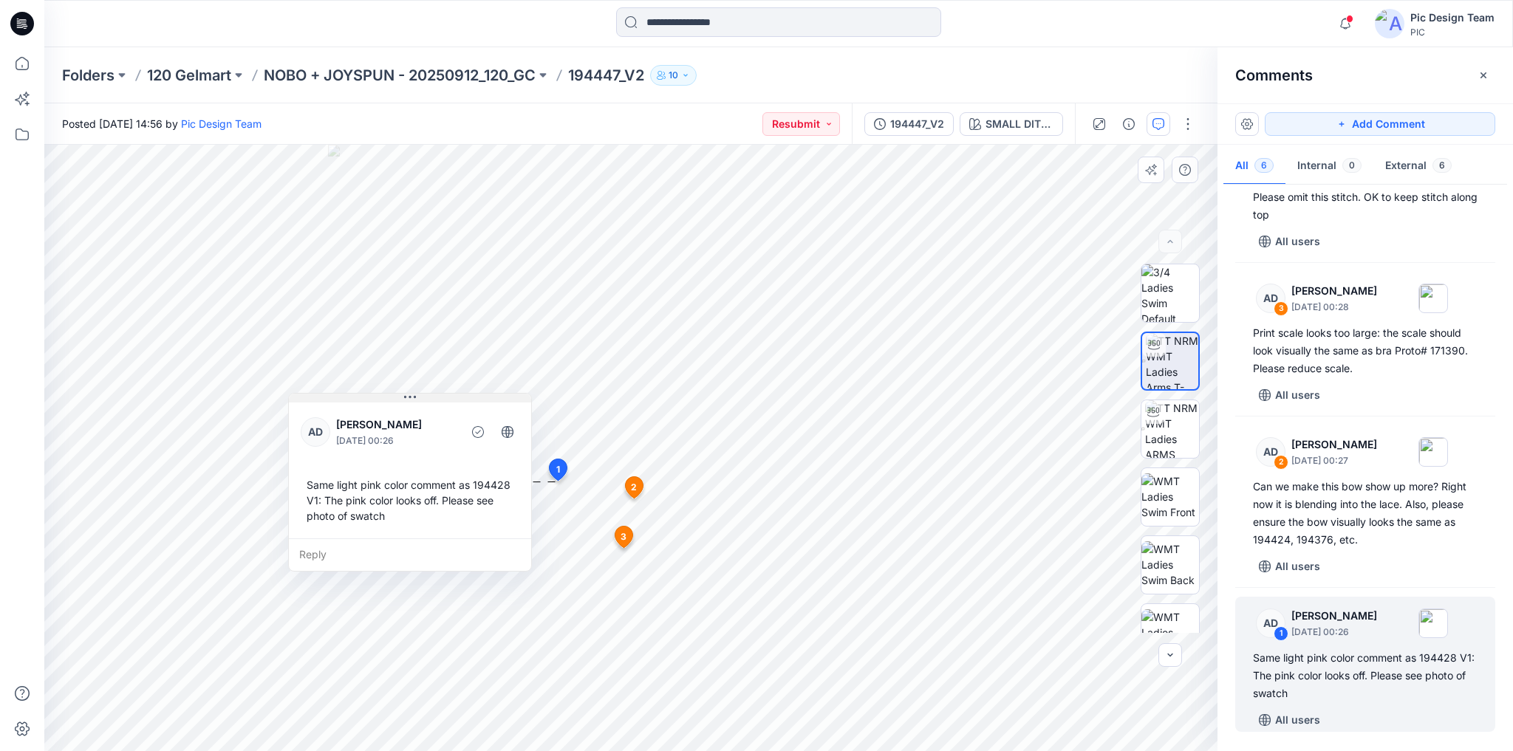
drag, startPoint x: 365, startPoint y: 382, endPoint x: 384, endPoint y: 399, distance: 25.6
click at [384, 399] on button at bounding box center [410, 398] width 242 height 9
click at [400, 71] on p "NOBO + JOYSPUN - 20250912_120_GC" at bounding box center [400, 75] width 272 height 21
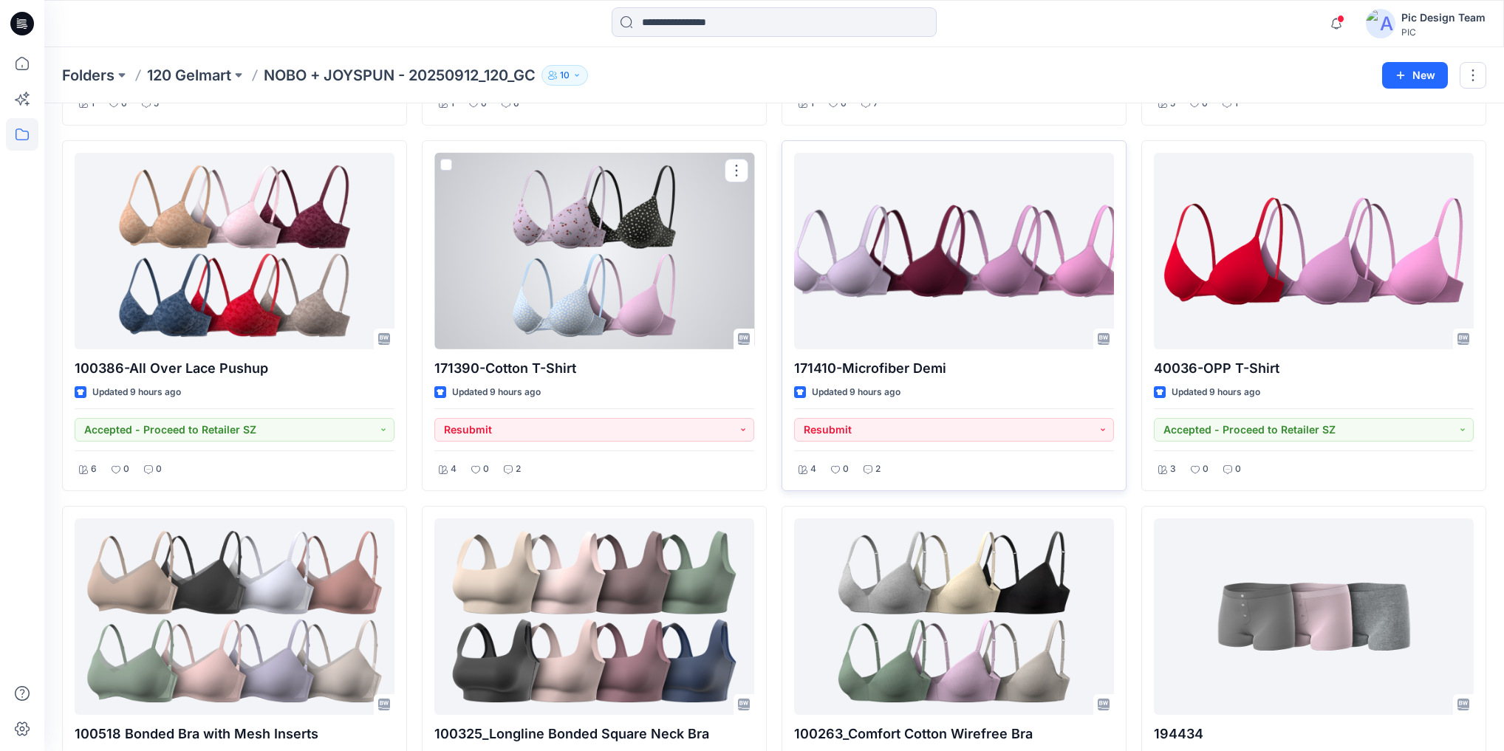
scroll to position [1512, 0]
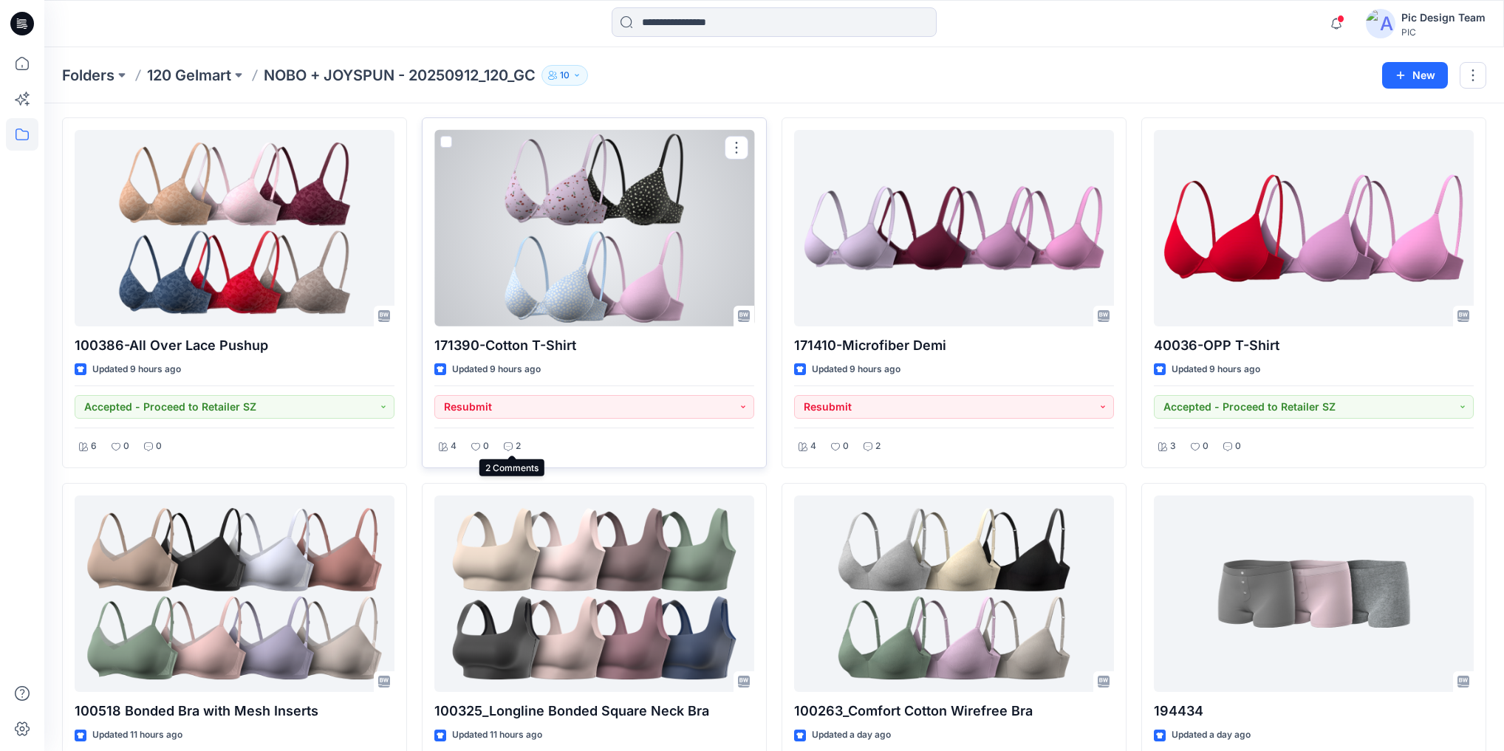
click at [523, 444] on div "2" at bounding box center [512, 446] width 26 height 18
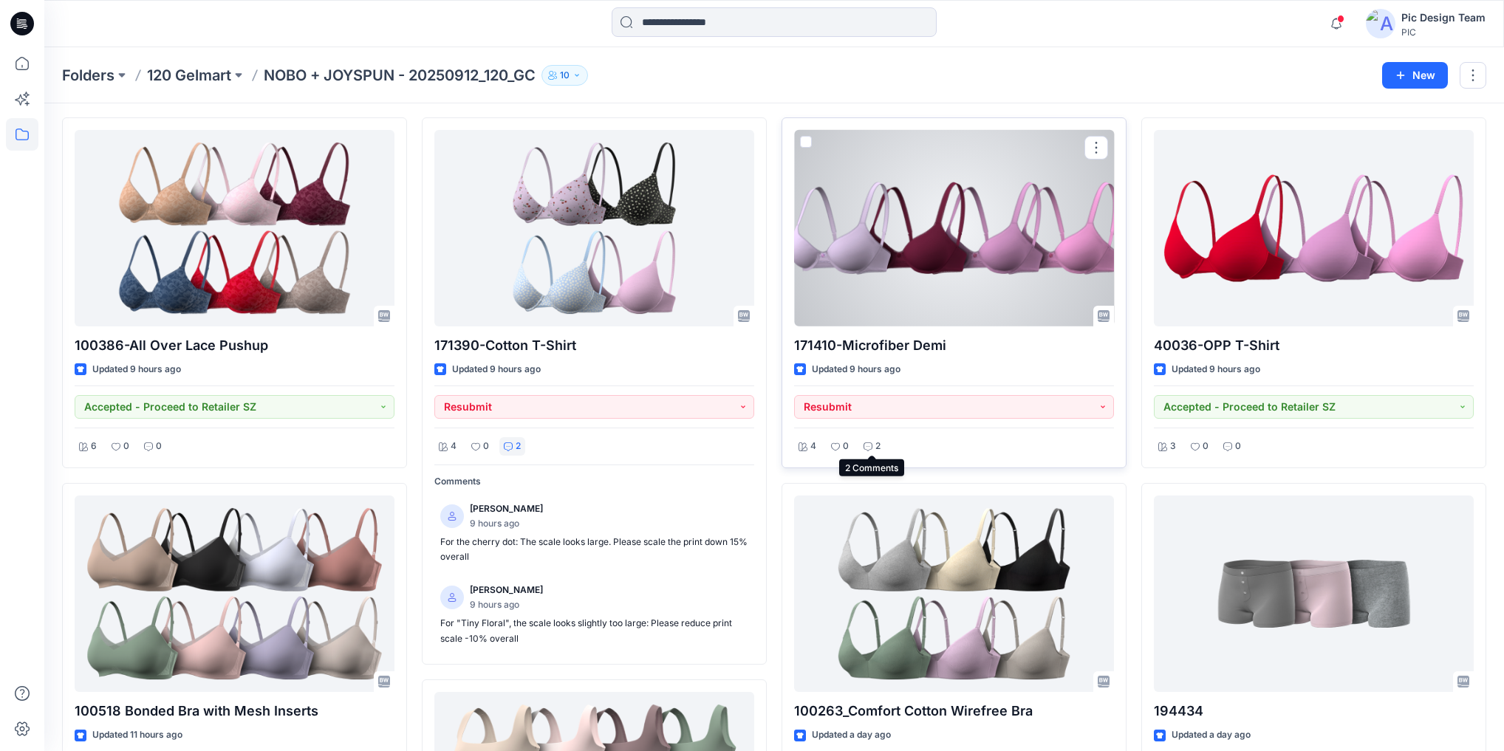
click at [872, 445] on div "2" at bounding box center [872, 446] width 26 height 18
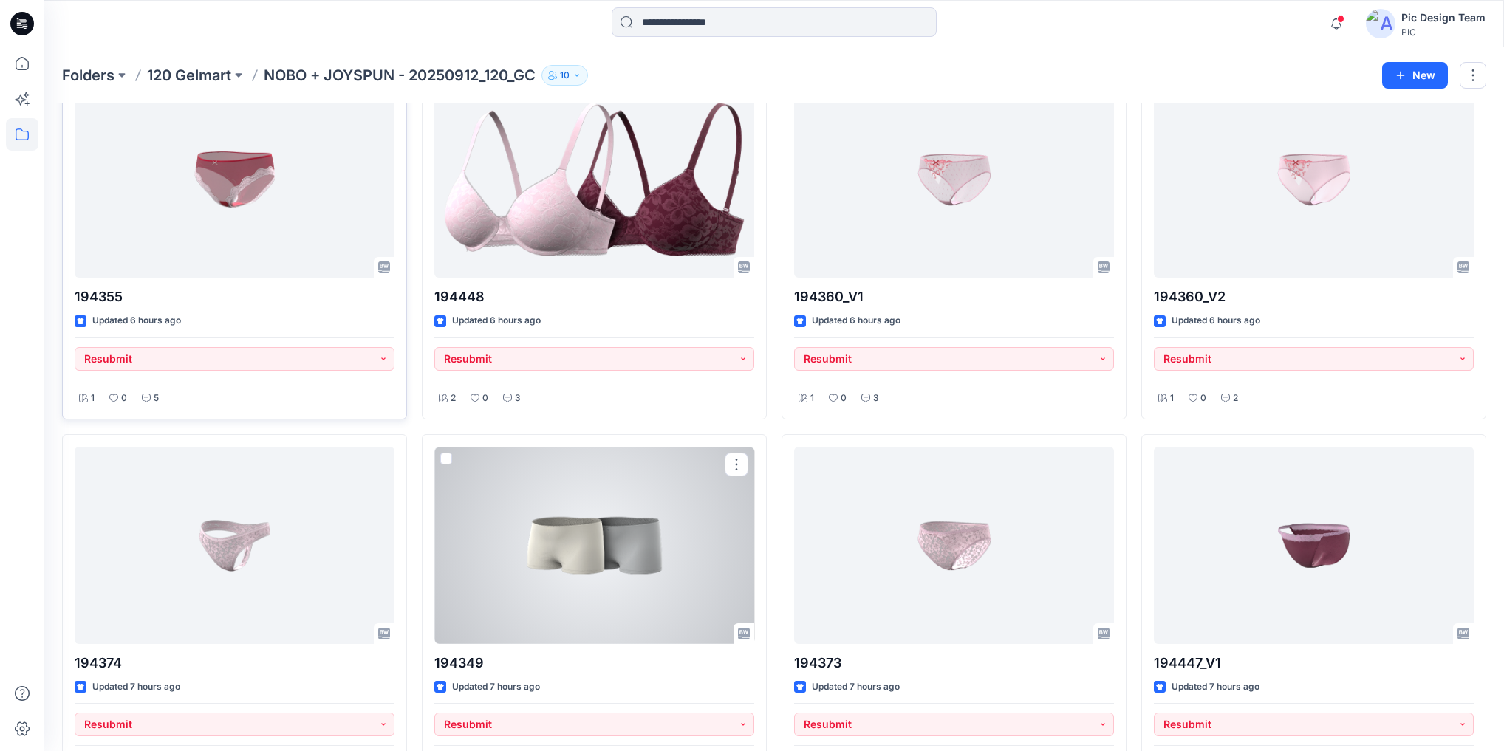
scroll to position [35, 0]
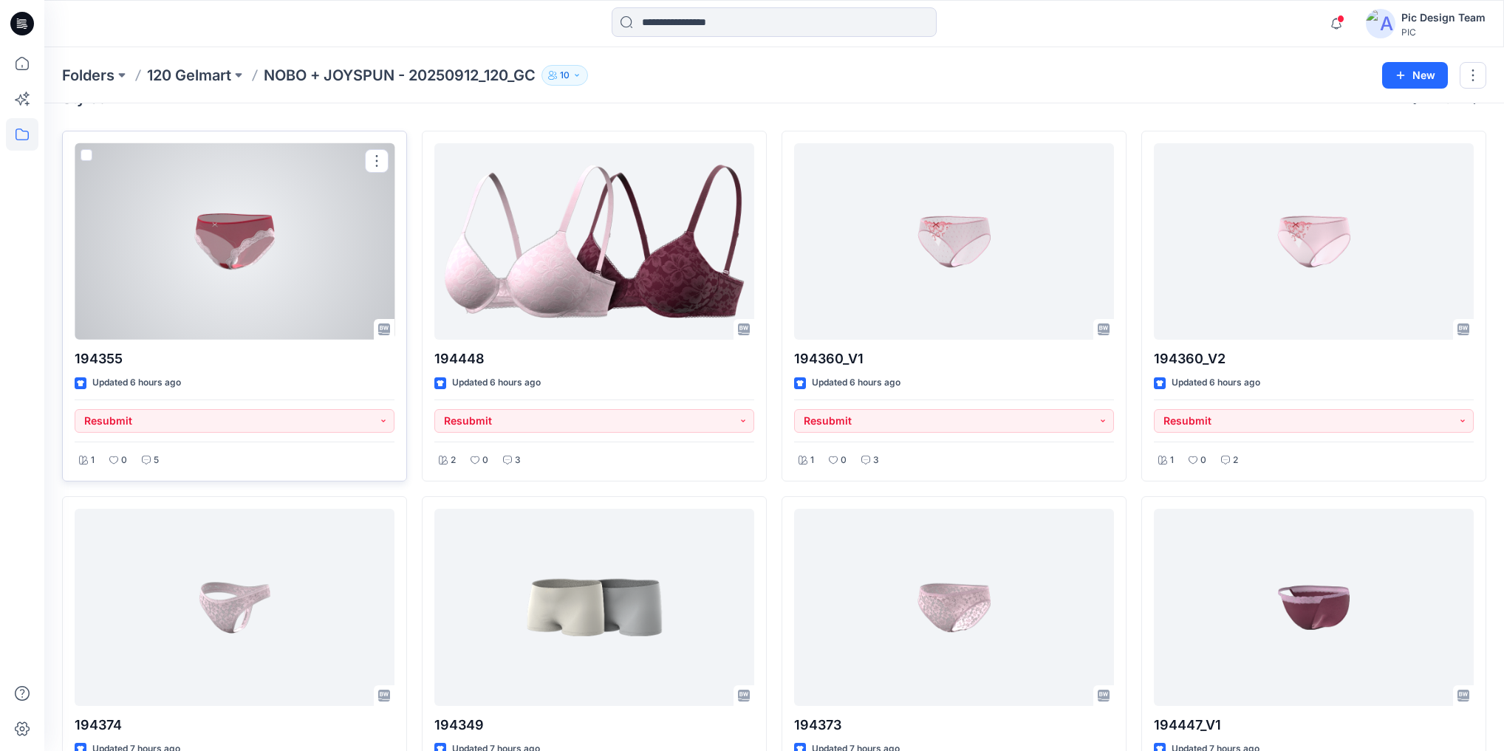
click at [260, 243] on div at bounding box center [235, 241] width 320 height 196
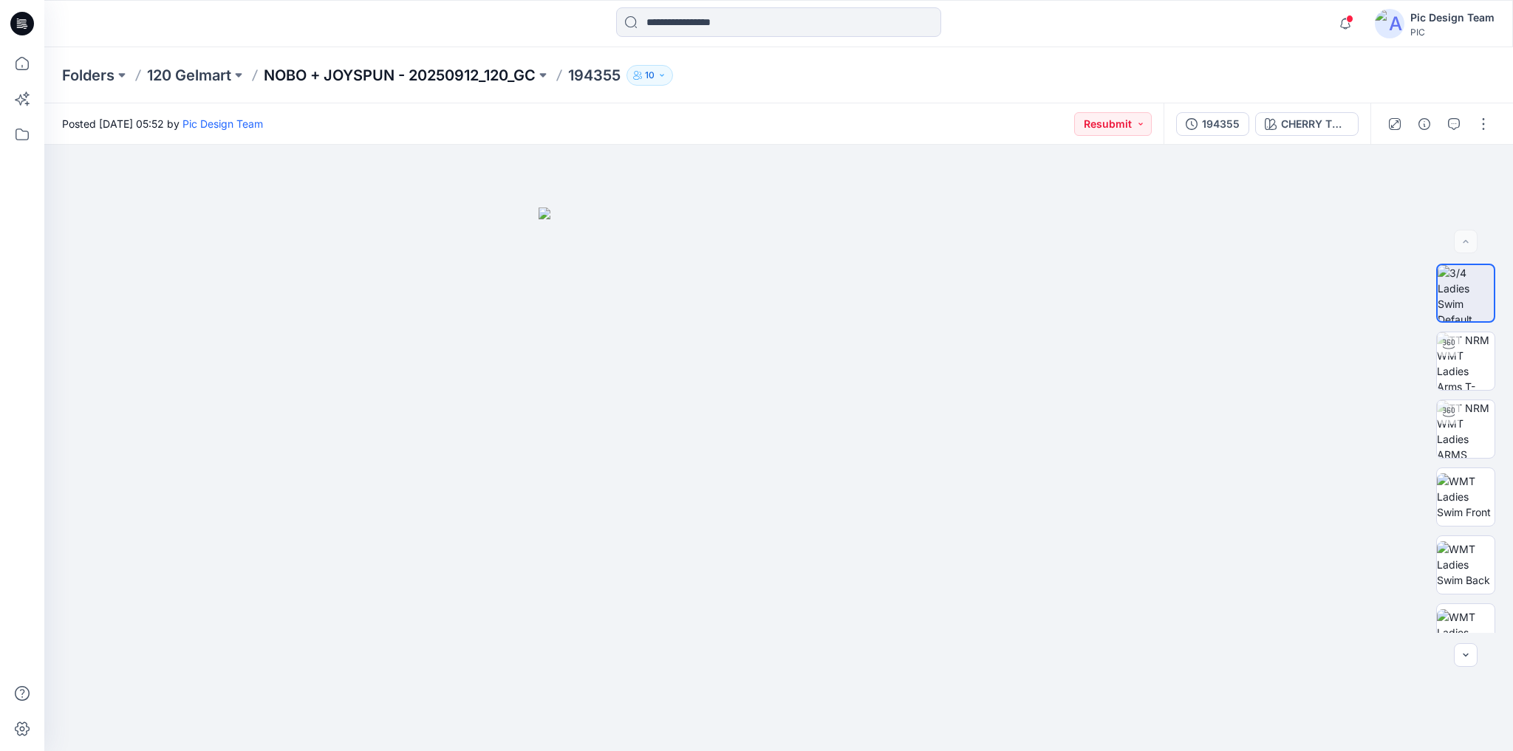
click at [419, 74] on p "NOBO + JOYSPUN - 20250912_120_GC" at bounding box center [400, 75] width 272 height 21
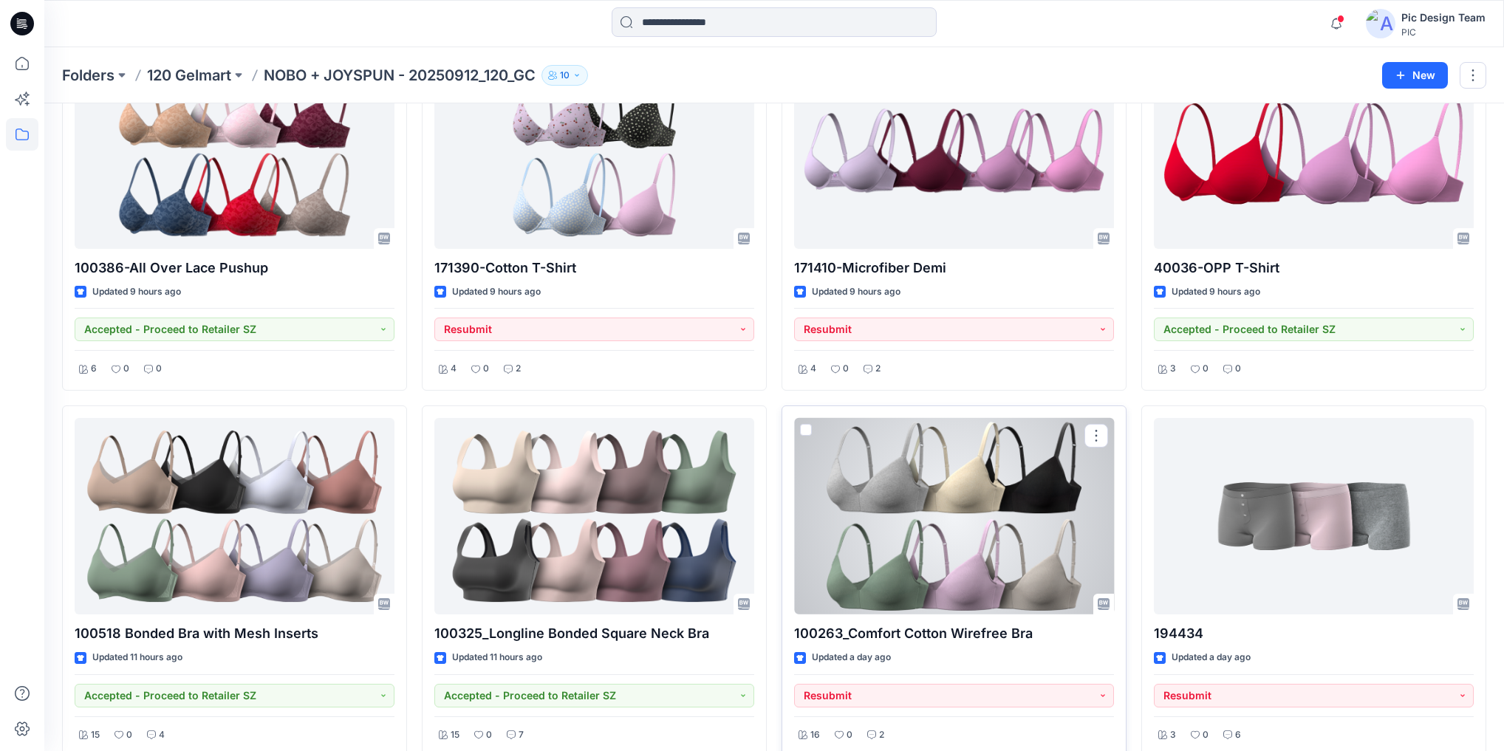
scroll to position [1610, 0]
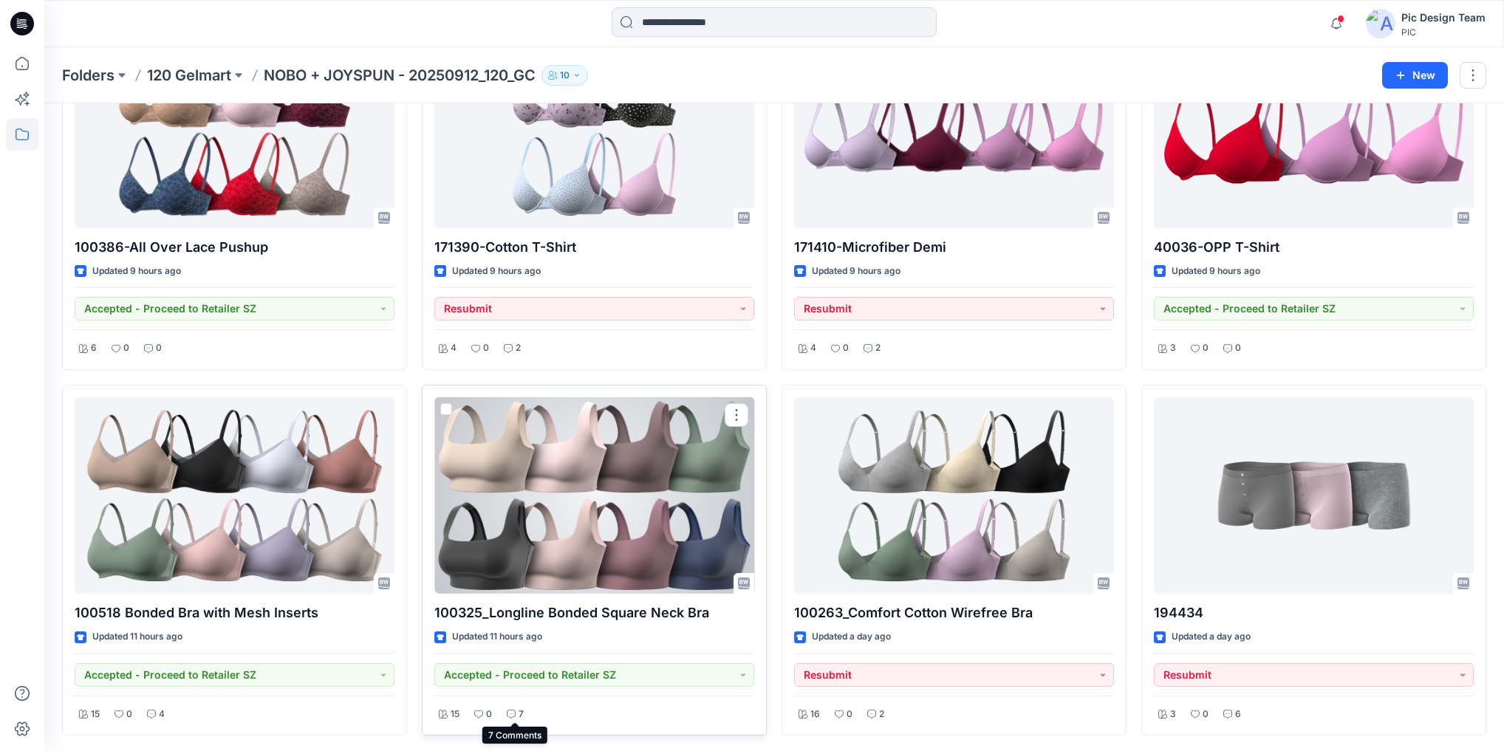
click at [515, 712] on icon at bounding box center [511, 714] width 9 height 9
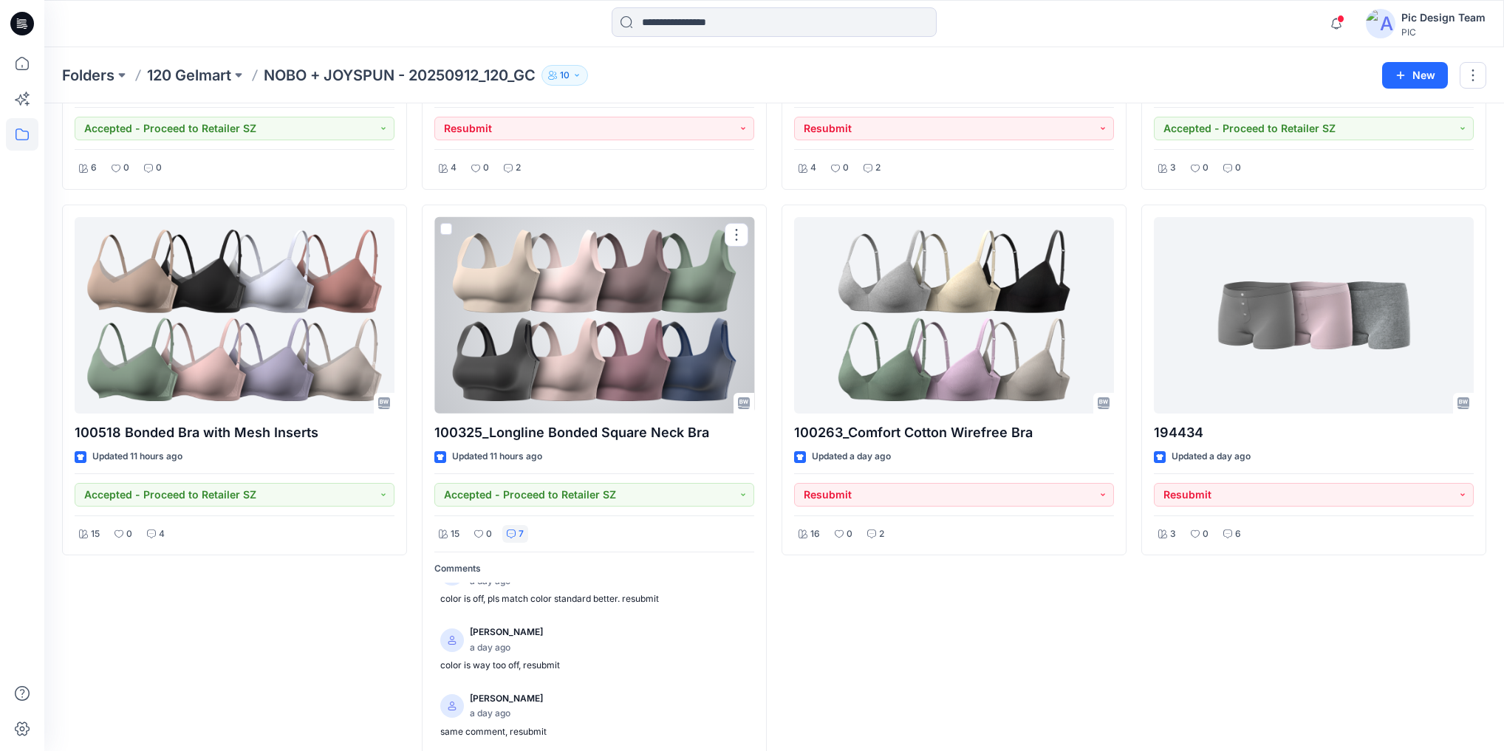
scroll to position [1812, 0]
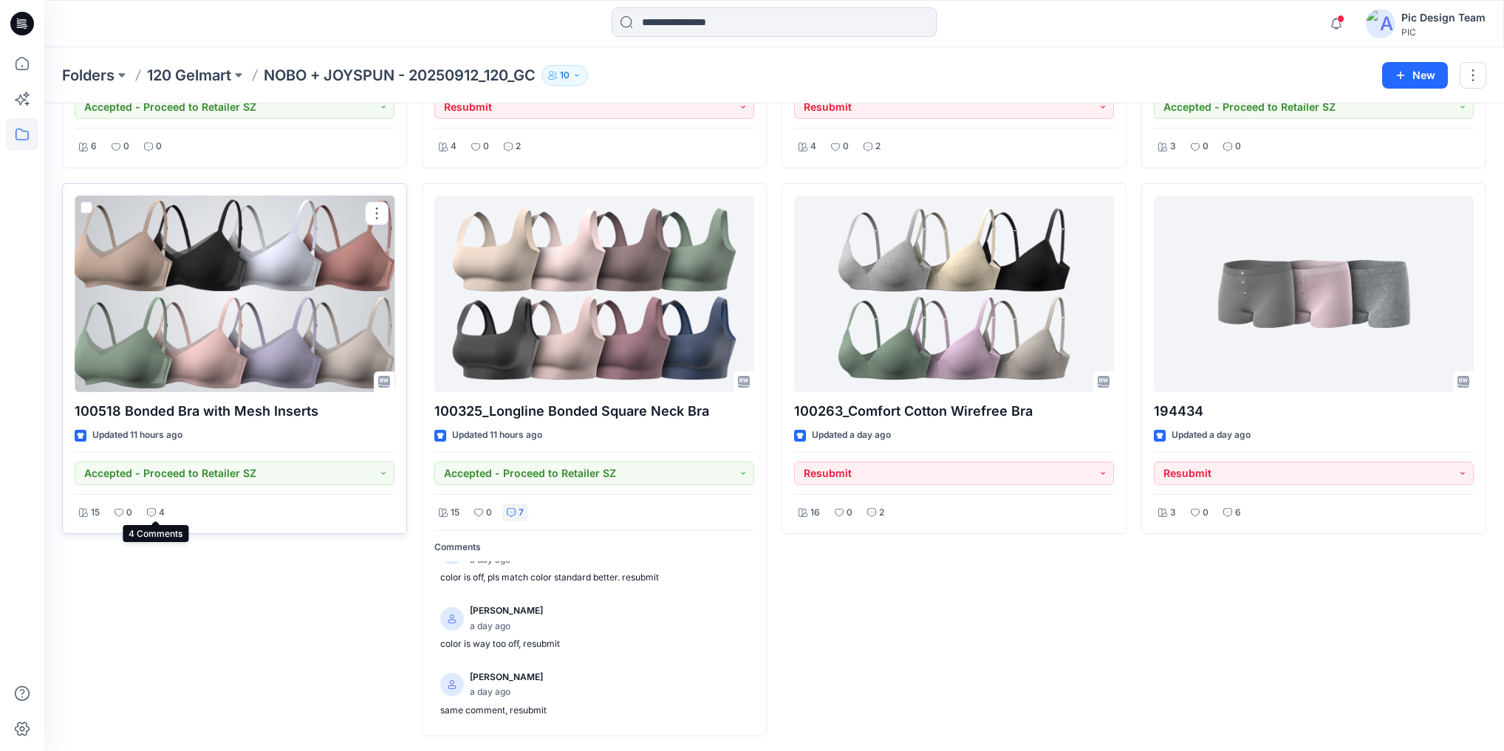
click at [156, 510] on div "4" at bounding box center [156, 513] width 27 height 18
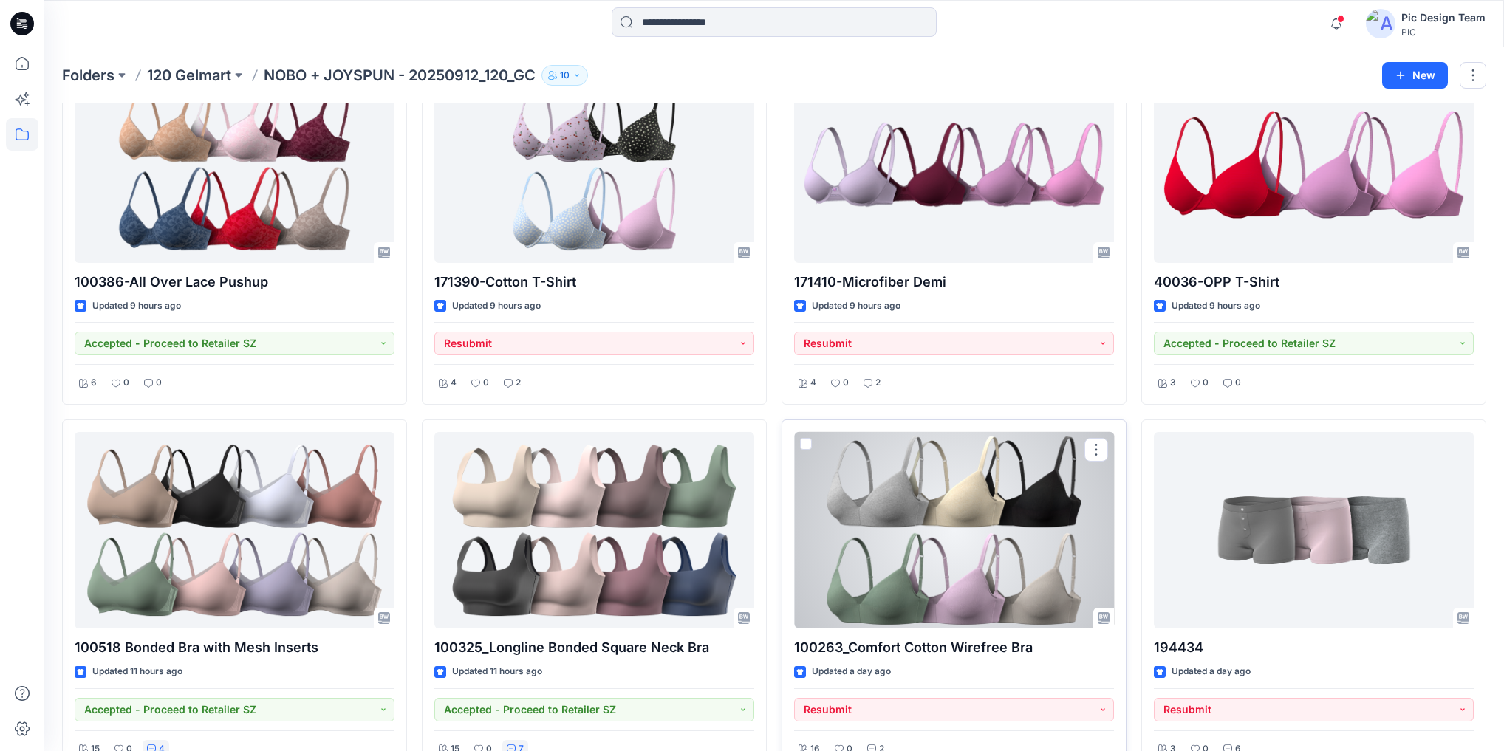
scroll to position [1694, 0]
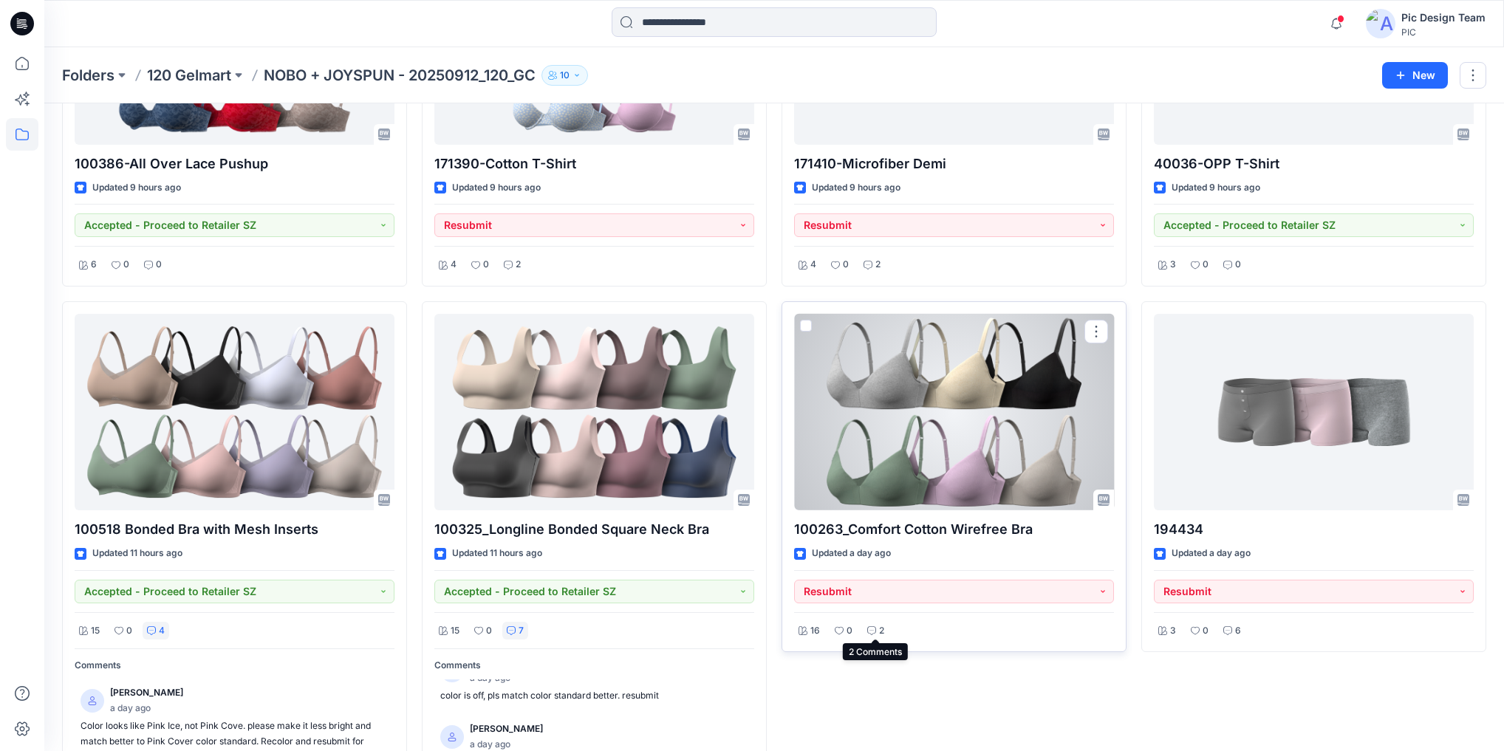
click at [872, 631] on icon at bounding box center [871, 630] width 9 height 9
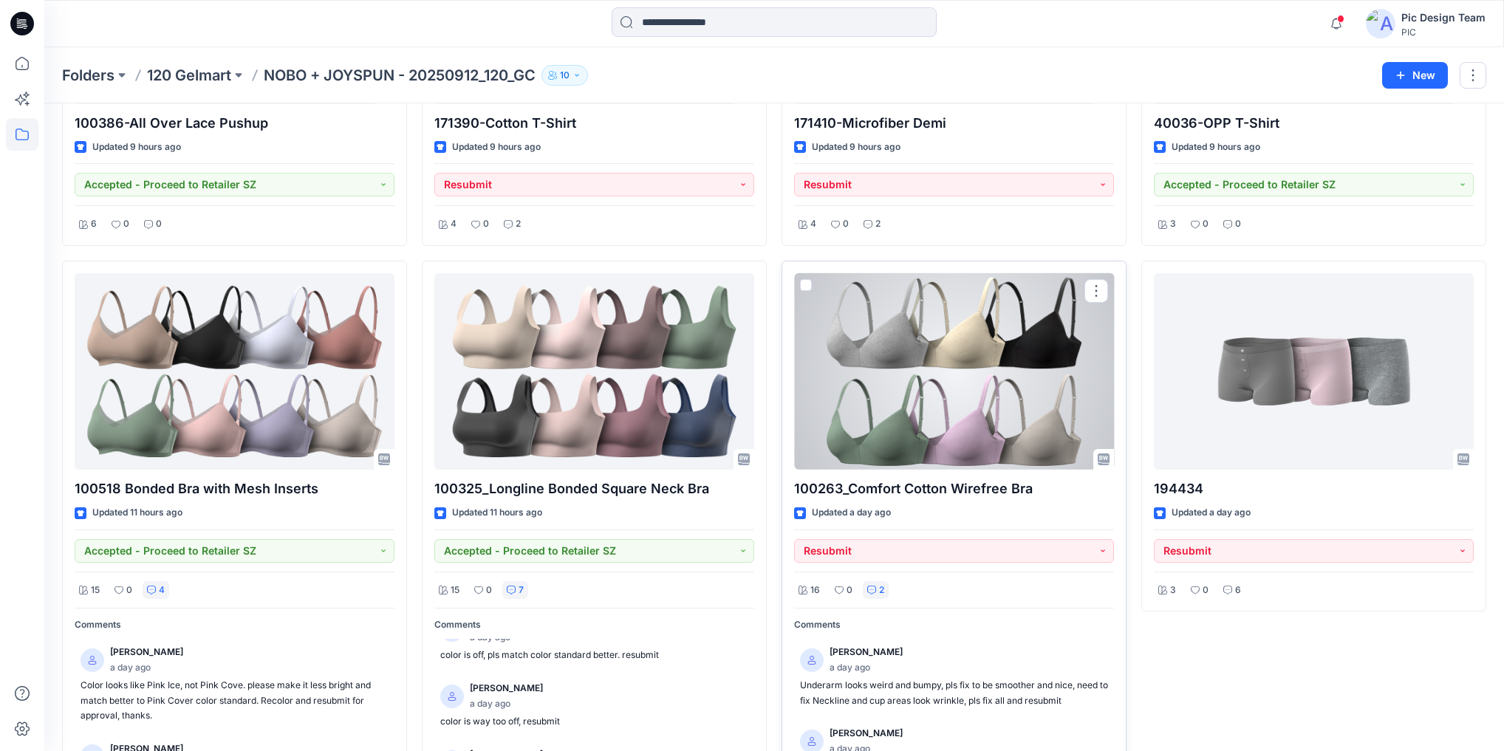
scroll to position [1812, 0]
